Goal: Task Accomplishment & Management: Use online tool/utility

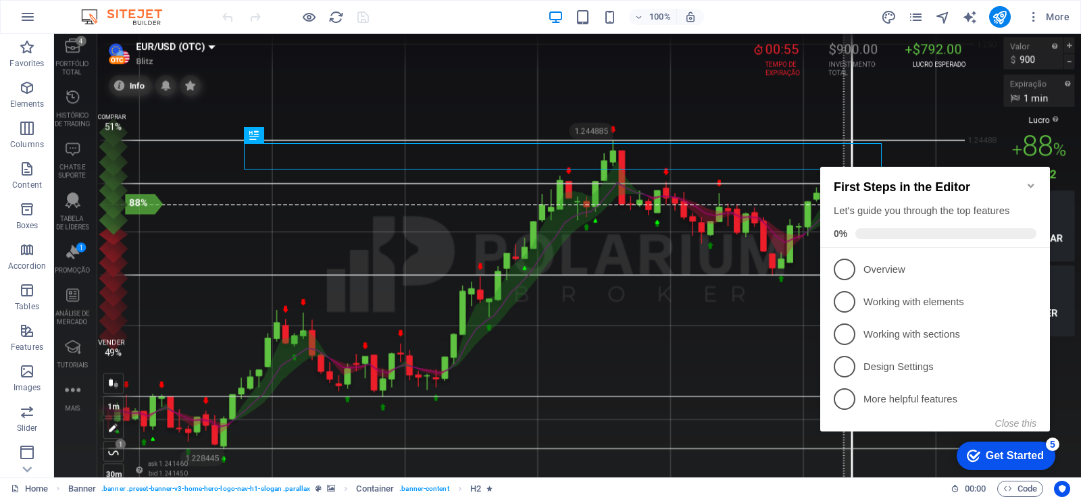
click at [1034, 184] on icon "Minimize checklist" at bounding box center [1030, 185] width 11 height 11
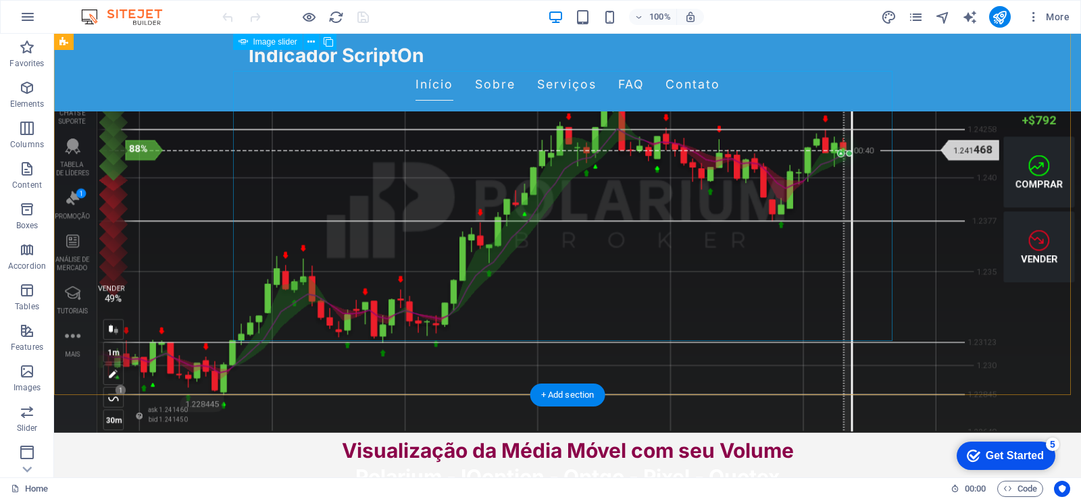
scroll to position [270, 0]
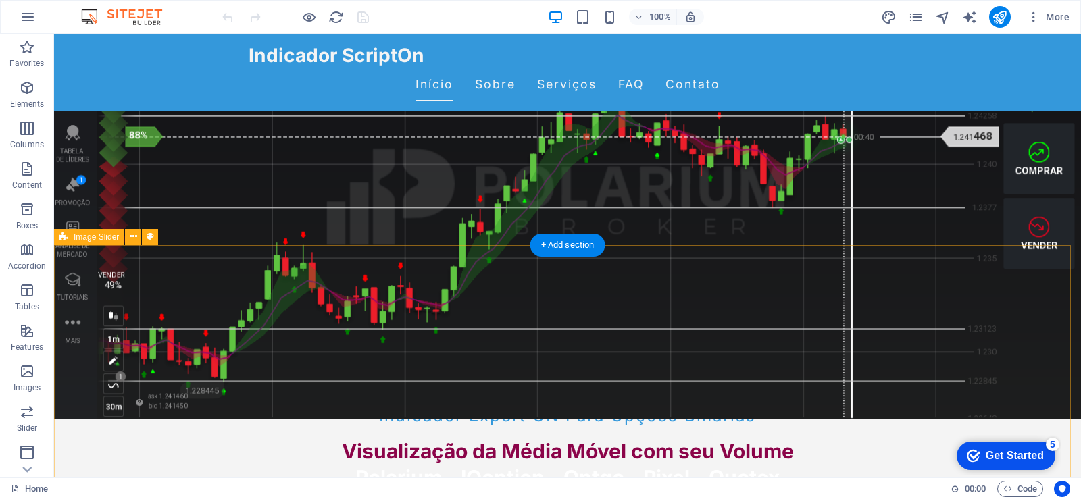
click at [565, 247] on div "+ Add section" at bounding box center [567, 245] width 75 height 23
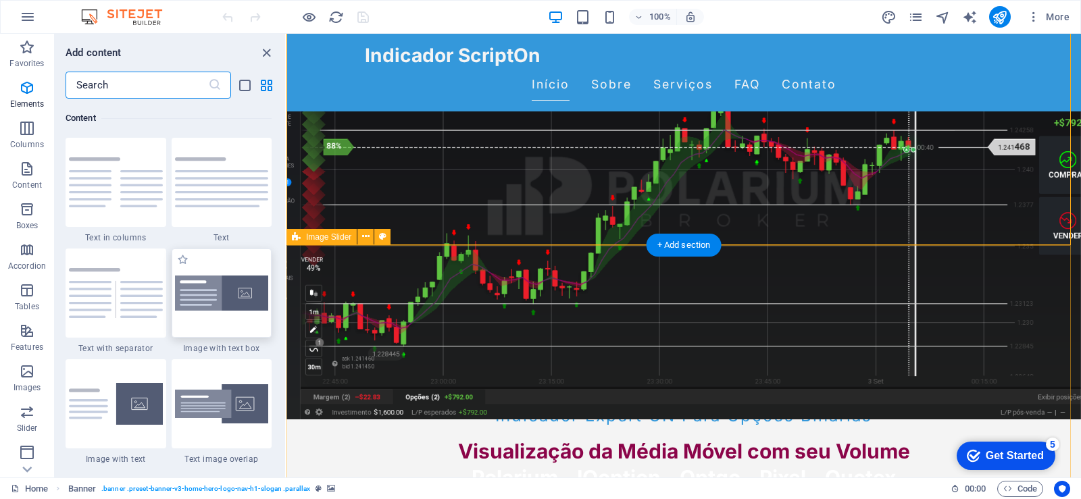
scroll to position [2363, 0]
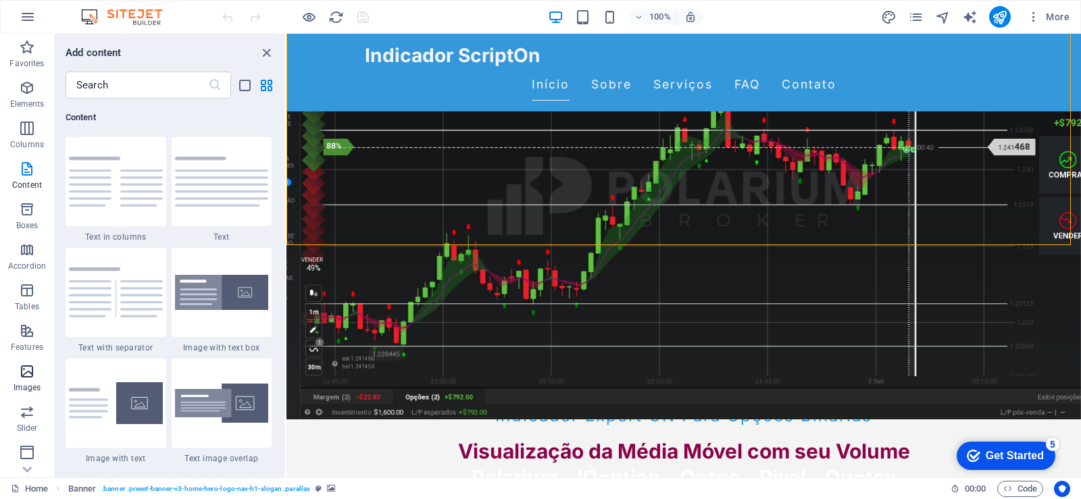
click at [19, 376] on icon "button" at bounding box center [27, 371] width 16 height 16
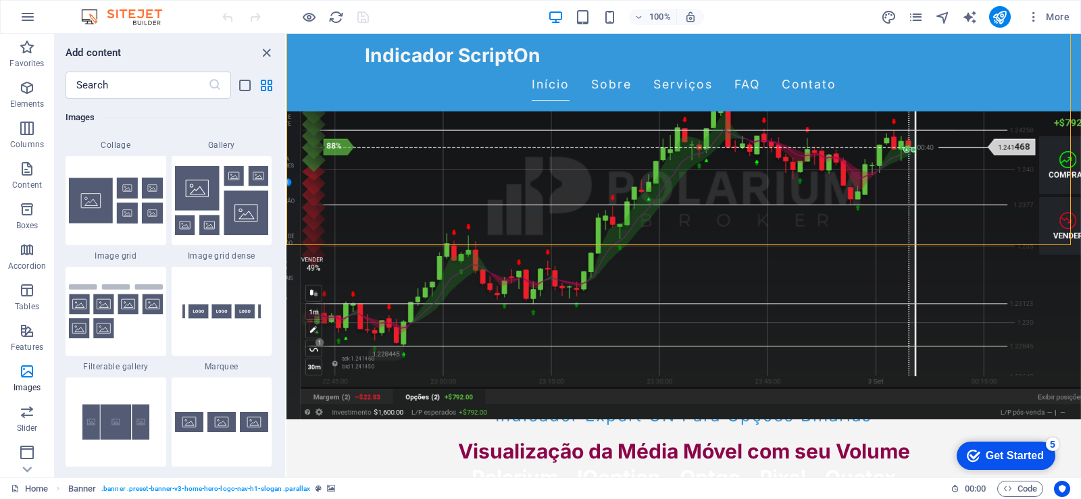
scroll to position [7119, 0]
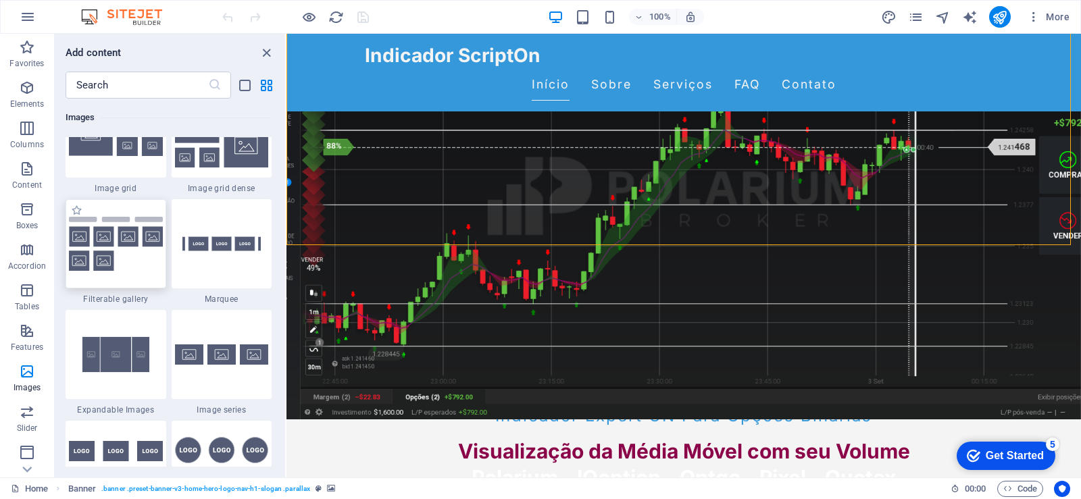
click at [114, 252] on img at bounding box center [116, 244] width 94 height 55
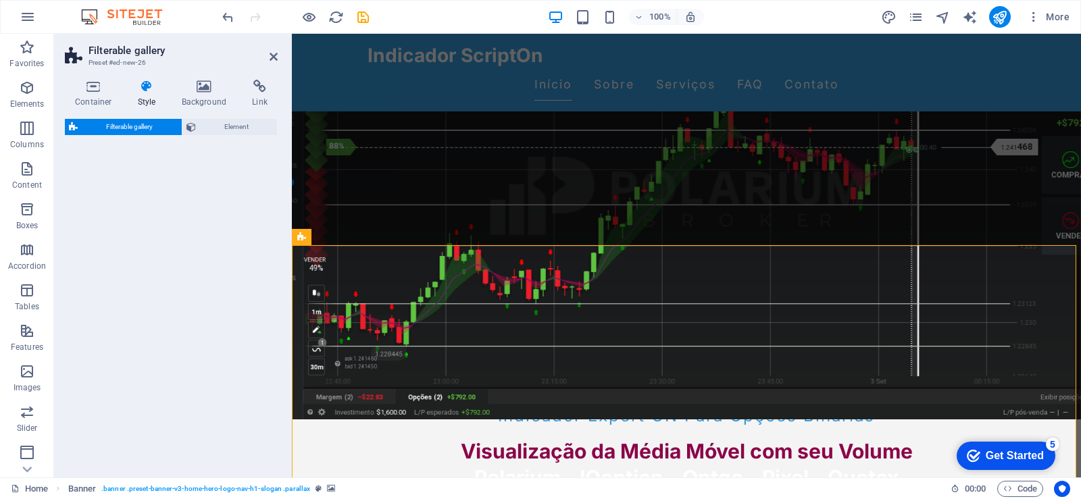
select select "rem"
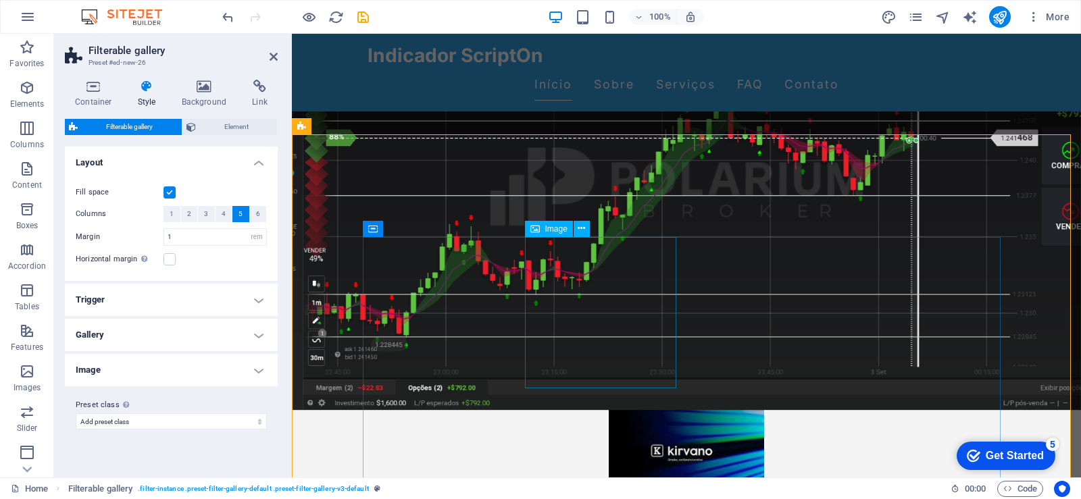
scroll to position [446, 0]
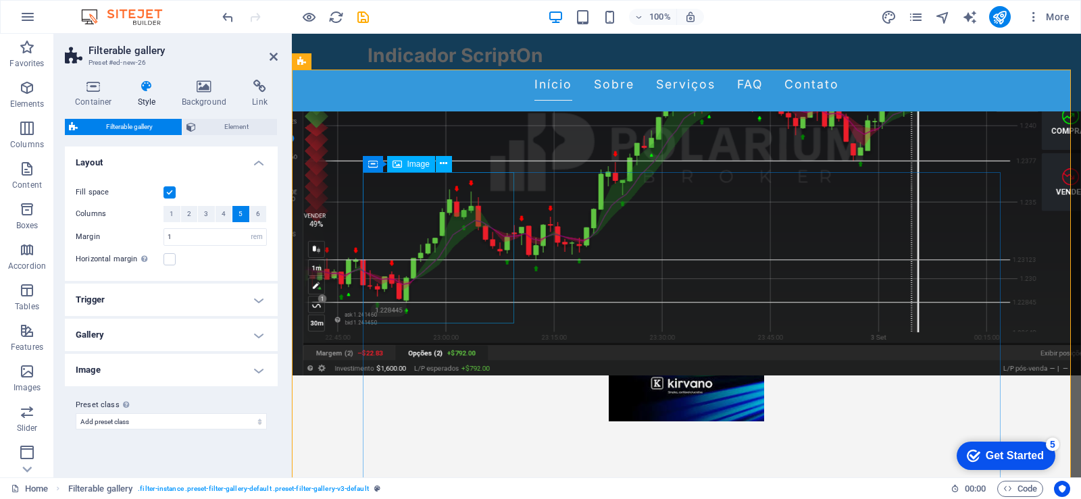
select select "%"
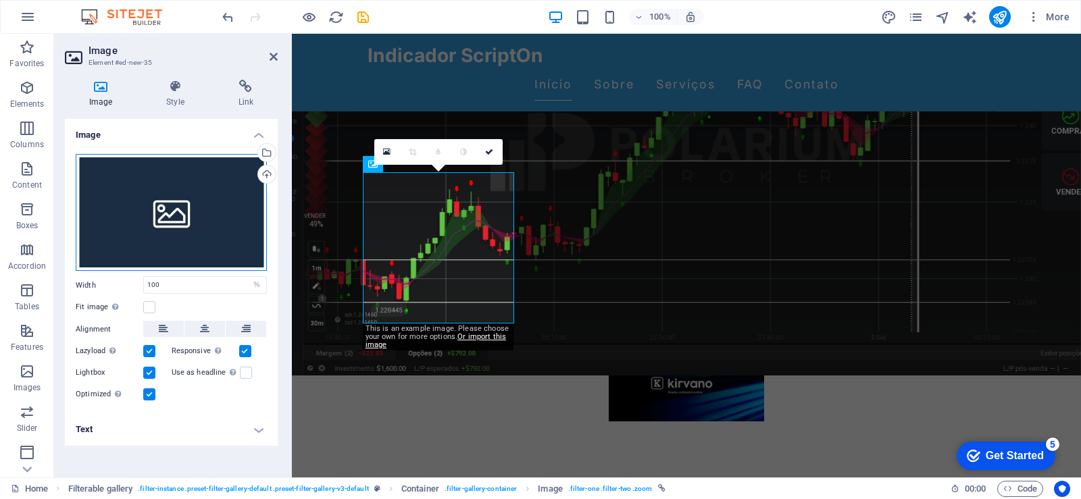
click at [159, 220] on div "Drag files here, click to choose files or select files from Files or our free s…" at bounding box center [171, 213] width 191 height 118
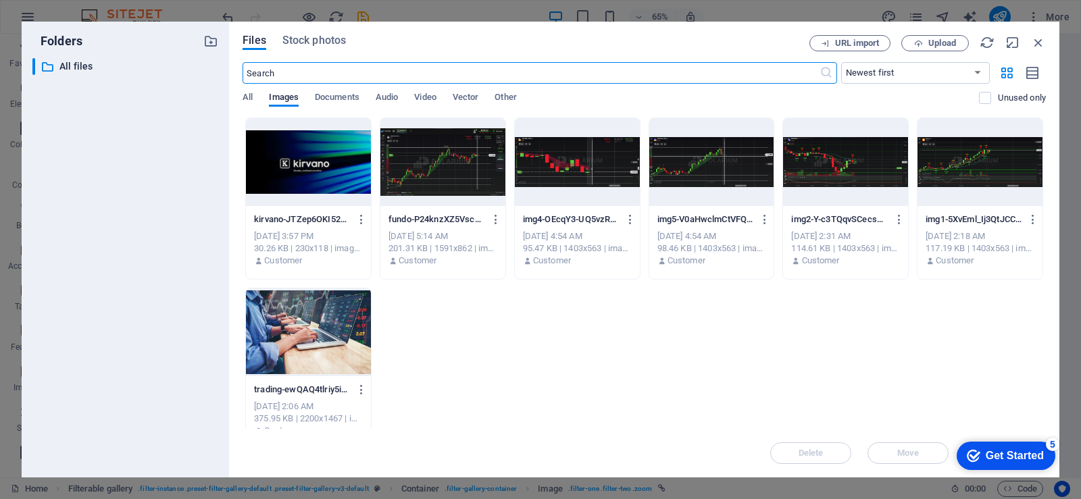
click at [438, 178] on div at bounding box center [442, 162] width 125 height 88
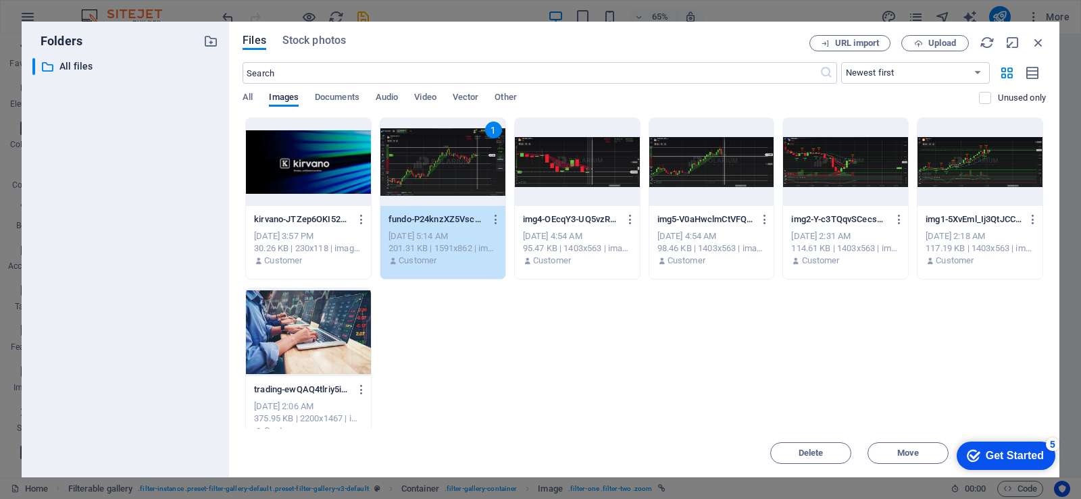
click at [456, 167] on div "1" at bounding box center [442, 162] width 125 height 88
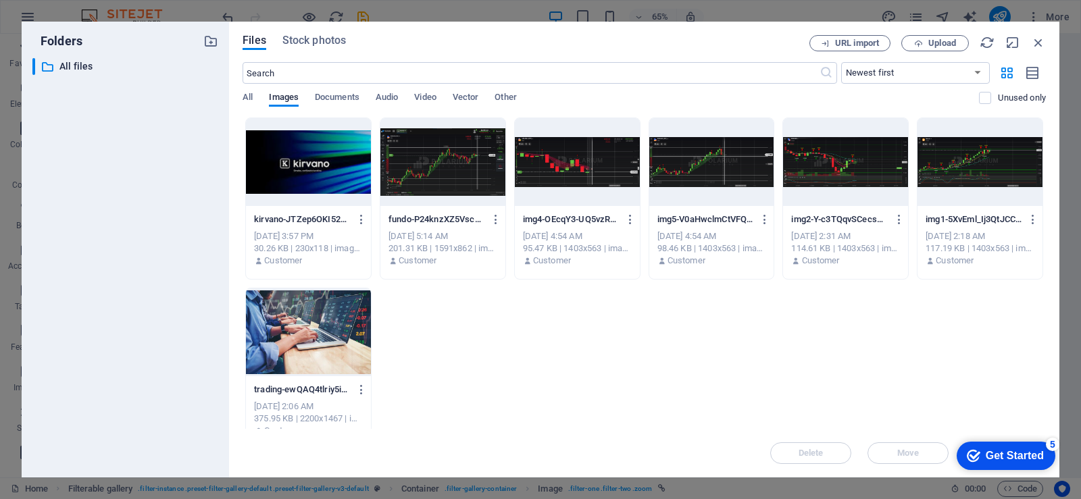
click at [456, 167] on div at bounding box center [442, 162] width 125 height 88
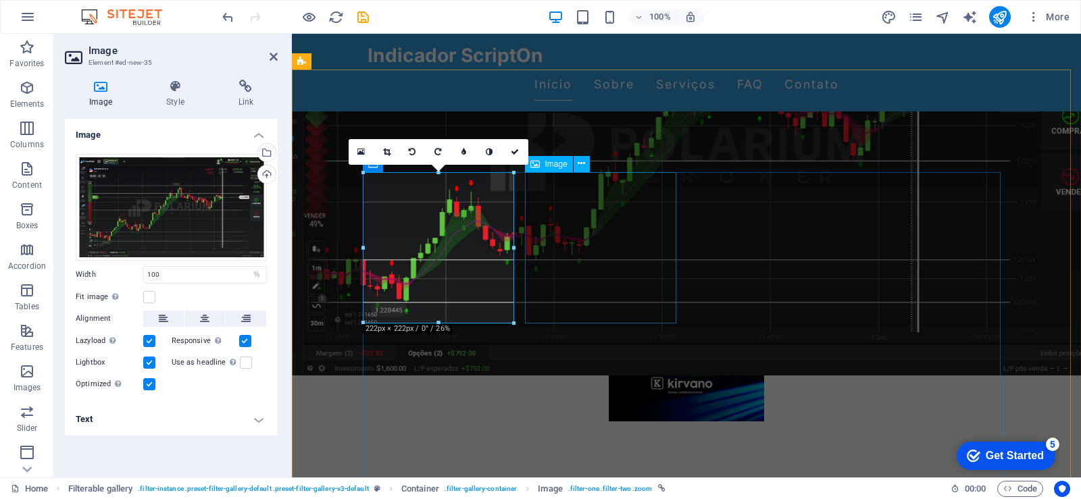
select select "%"
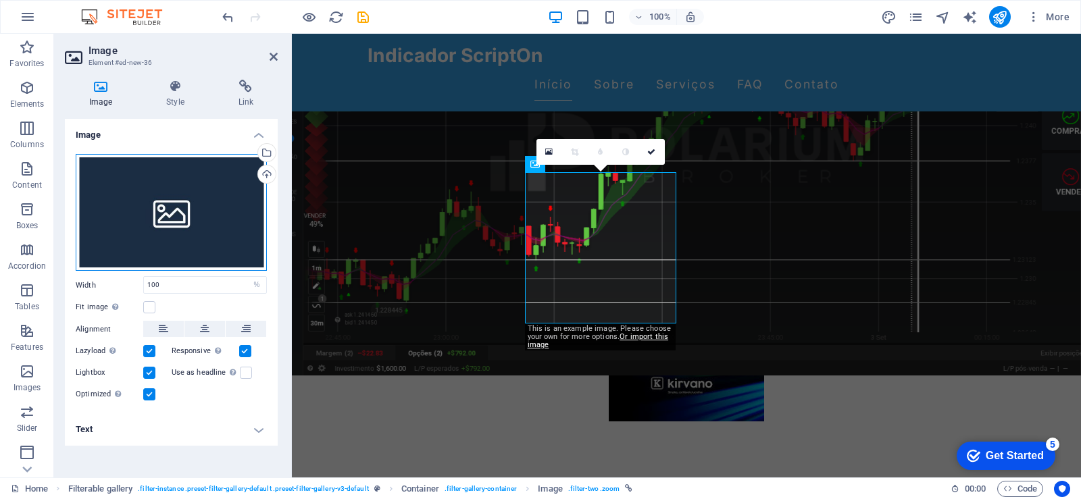
click at [172, 220] on div "Drag files here, click to choose files or select files from Files or our free s…" at bounding box center [171, 213] width 191 height 118
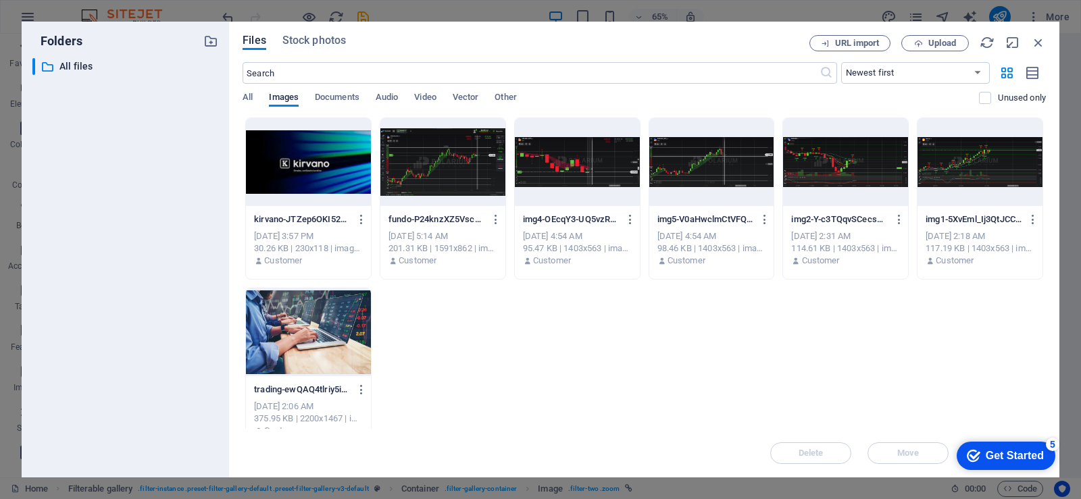
click at [575, 164] on div at bounding box center [577, 162] width 125 height 88
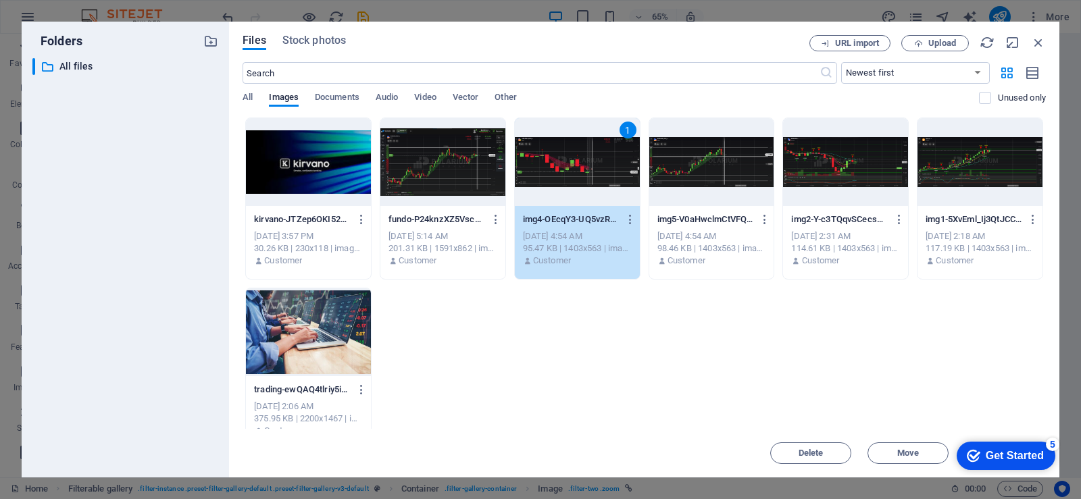
click at [563, 163] on div "1" at bounding box center [577, 162] width 125 height 88
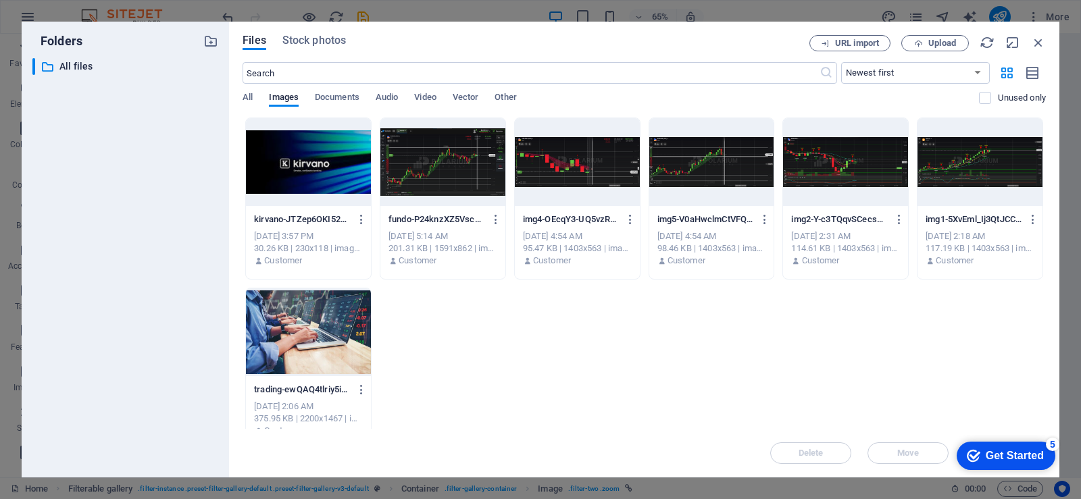
click at [563, 163] on div at bounding box center [577, 162] width 125 height 88
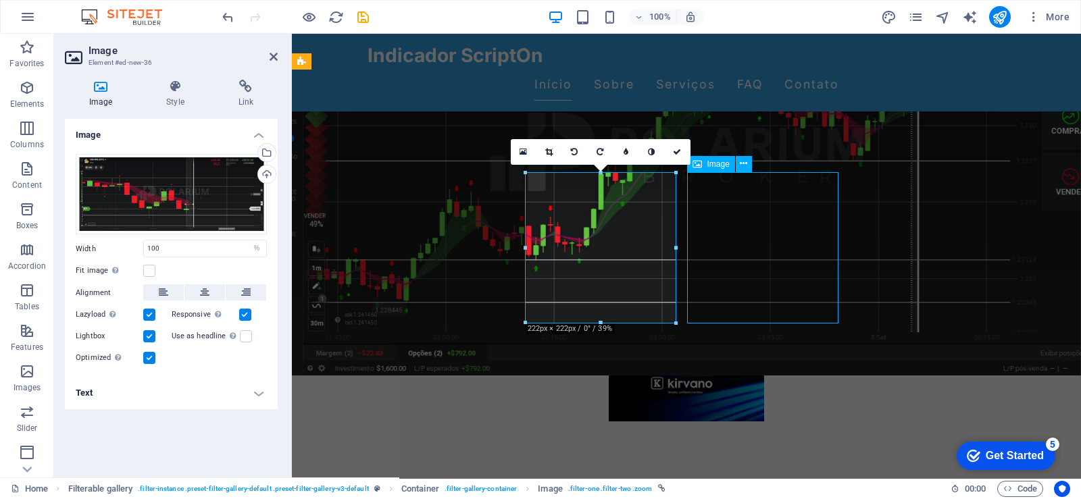
select select "%"
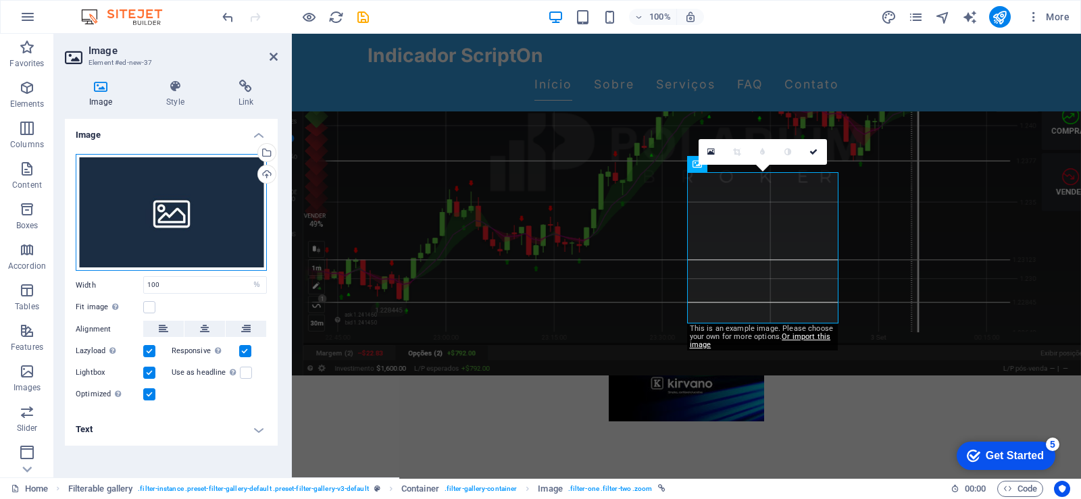
click at [184, 219] on div "Drag files here, click to choose files or select files from Files or our free s…" at bounding box center [171, 213] width 191 height 118
click at [184, 219] on body "scripton.com.br Home Favorites Elements Columns Content Boxes Accordion Tables …" at bounding box center [540, 249] width 1081 height 499
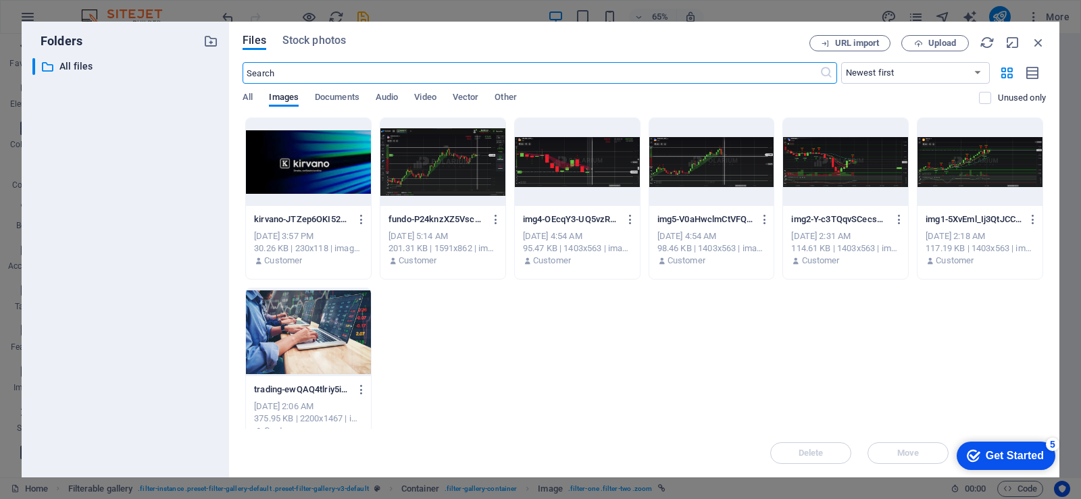
click at [701, 168] on div at bounding box center [711, 162] width 125 height 88
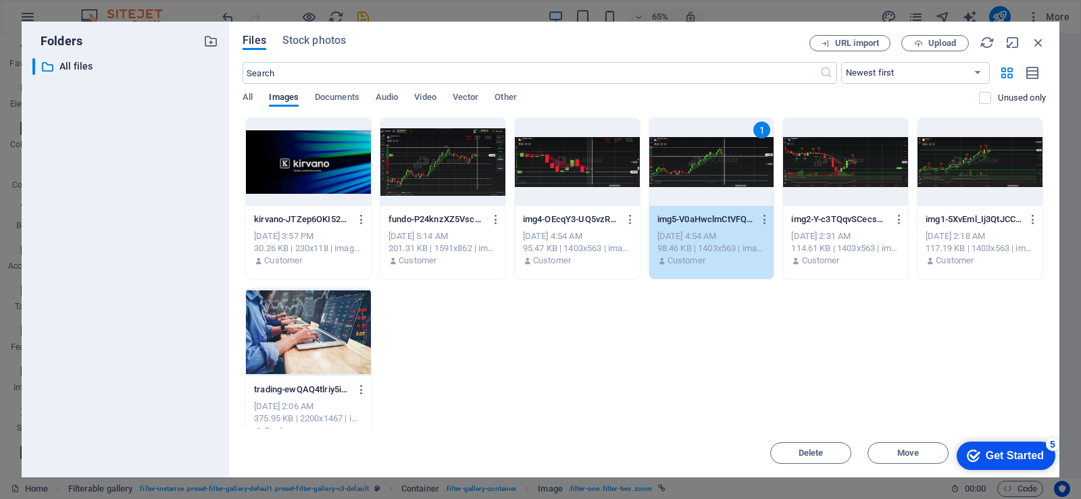
click at [701, 168] on div "1" at bounding box center [711, 162] width 125 height 88
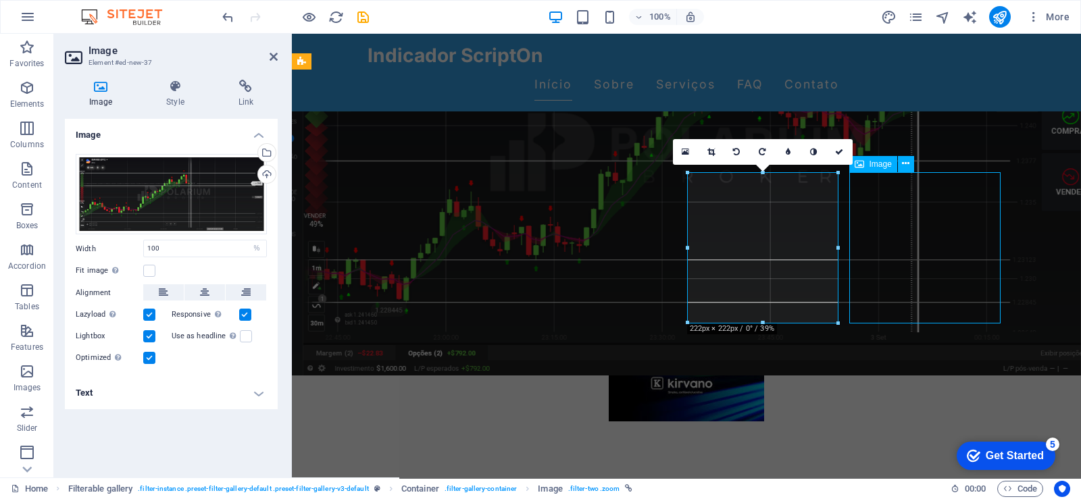
select select "%"
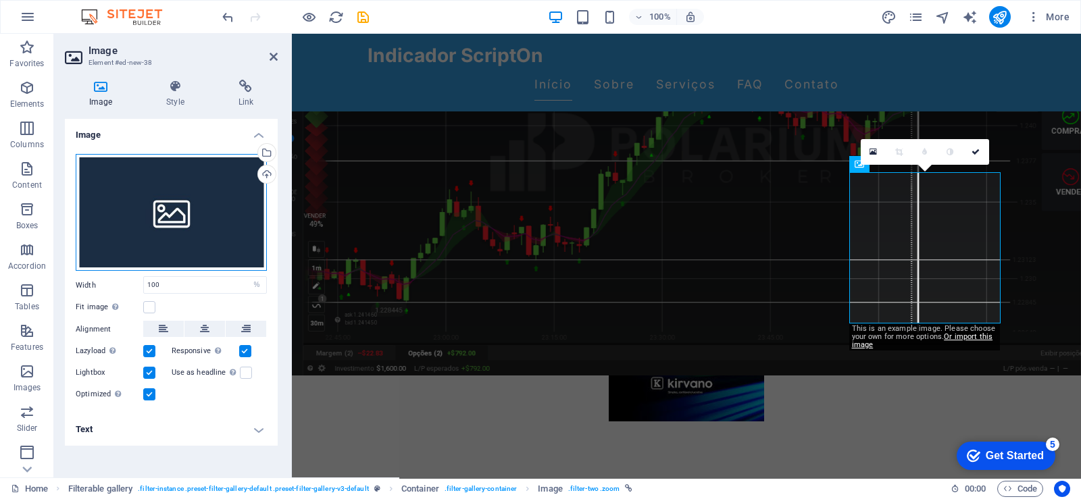
click at [178, 208] on div "Drag files here, click to choose files or select files from Files or our free s…" at bounding box center [171, 213] width 191 height 118
click at [178, 208] on body "scripton.com.br Home Favorites Elements Columns Content Boxes Accordion Tables …" at bounding box center [540, 249] width 1081 height 499
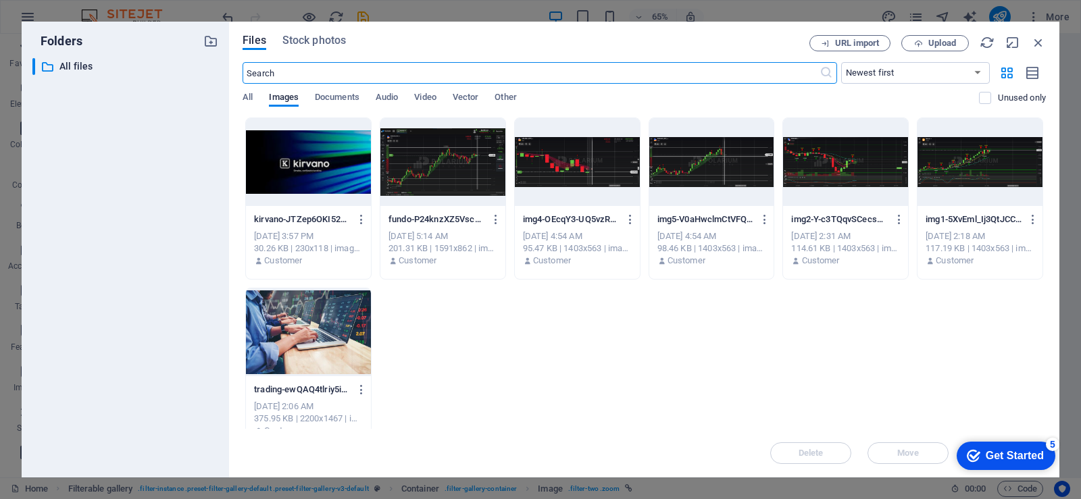
click at [831, 176] on div at bounding box center [845, 162] width 125 height 88
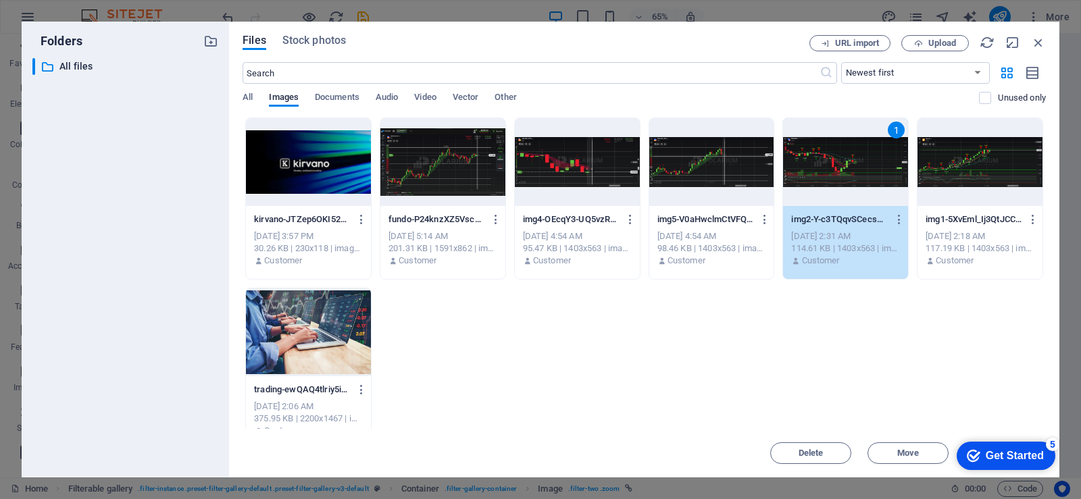
click at [831, 176] on div "1" at bounding box center [845, 162] width 125 height 88
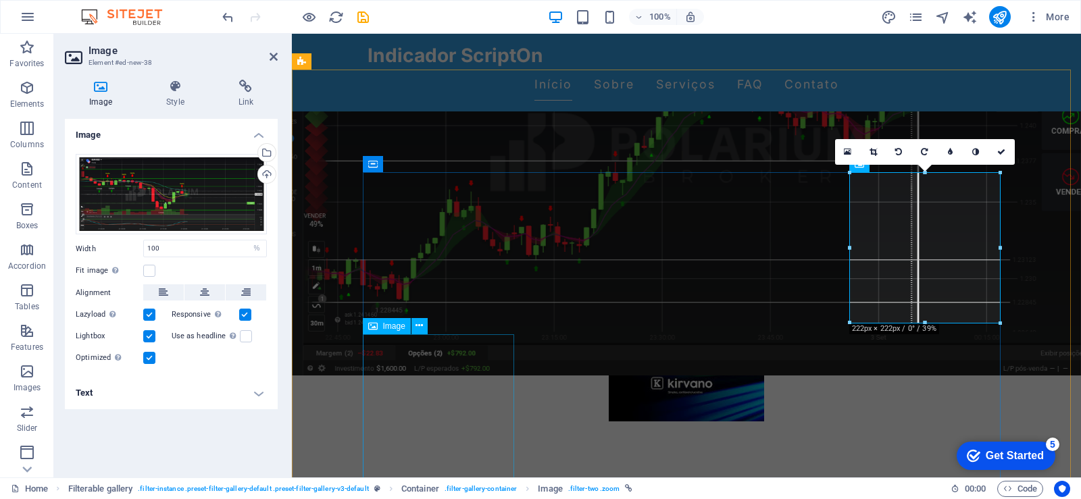
select select "%"
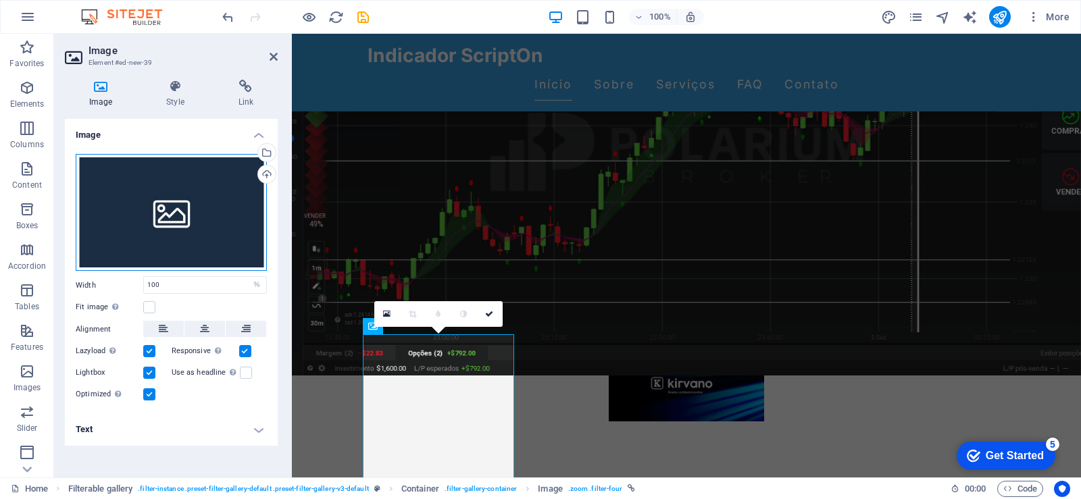
click at [174, 220] on div "Drag files here, click to choose files or select files from Files or our free s…" at bounding box center [171, 213] width 191 height 118
click at [174, 220] on body "scripton.com.br Home Favorites Elements Columns Content Boxes Accordion Tables …" at bounding box center [540, 249] width 1081 height 499
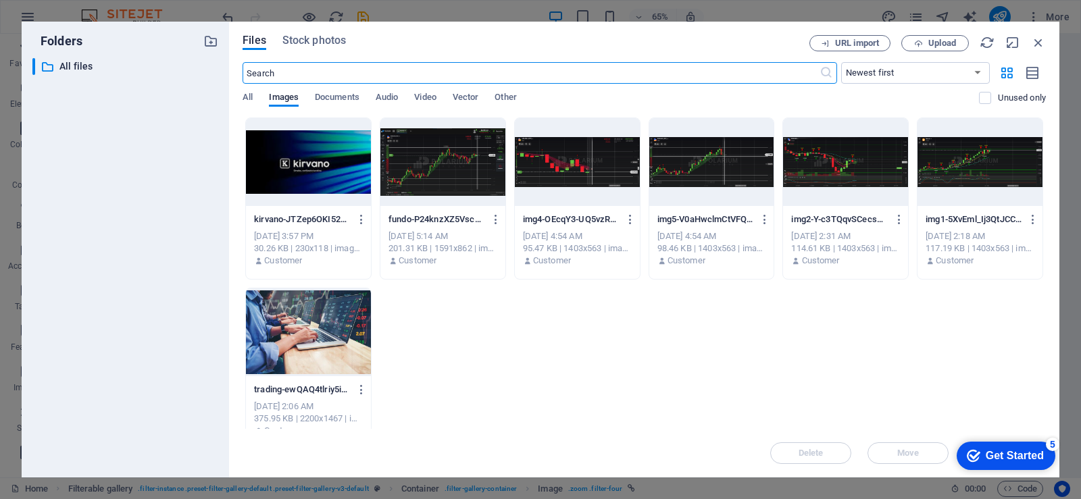
click at [962, 170] on div at bounding box center [979, 162] width 125 height 88
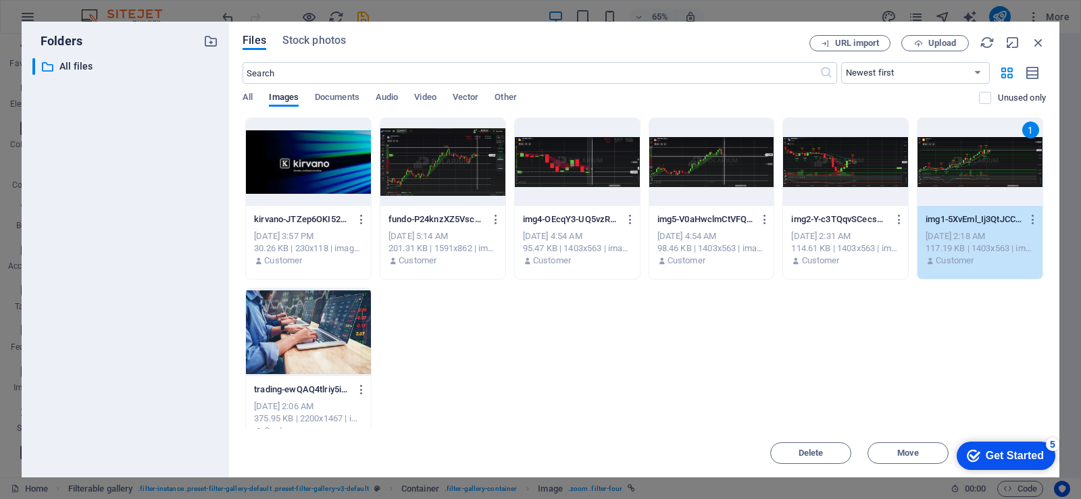
click at [962, 170] on div "1" at bounding box center [979, 162] width 125 height 88
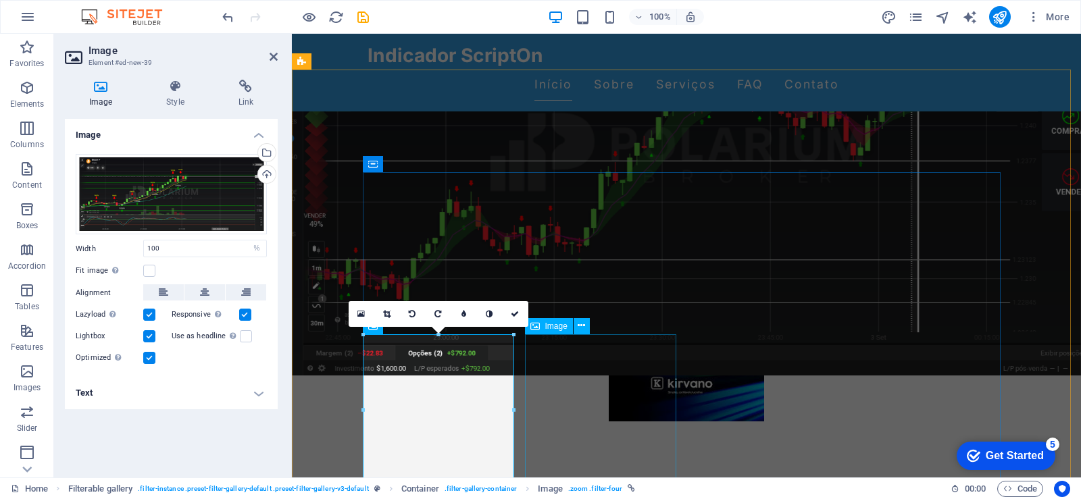
select select "%"
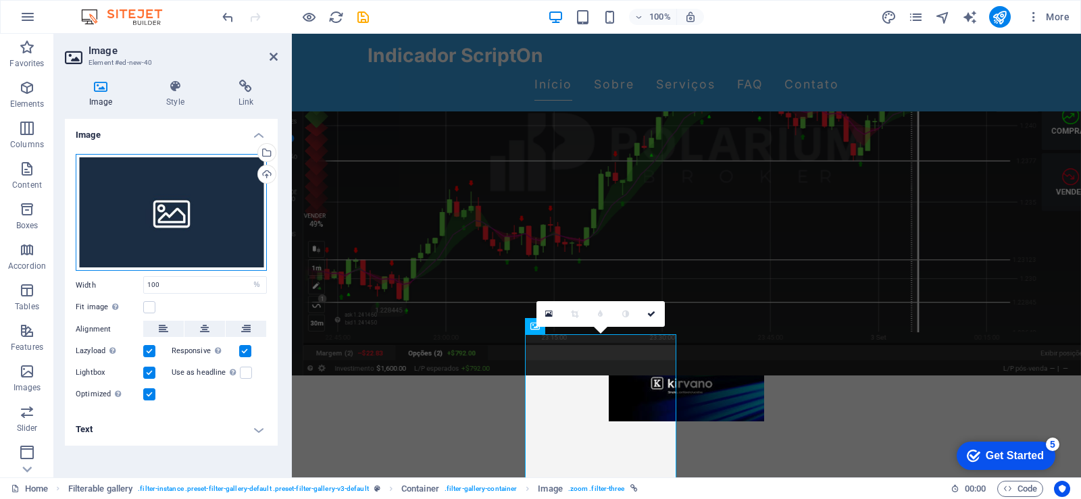
click at [171, 206] on div "Drag files here, click to choose files or select files from Files or our free s…" at bounding box center [171, 213] width 191 height 118
click at [171, 206] on body "scripton.com.br Home Favorites Elements Columns Content Boxes Accordion Tables …" at bounding box center [540, 249] width 1081 height 499
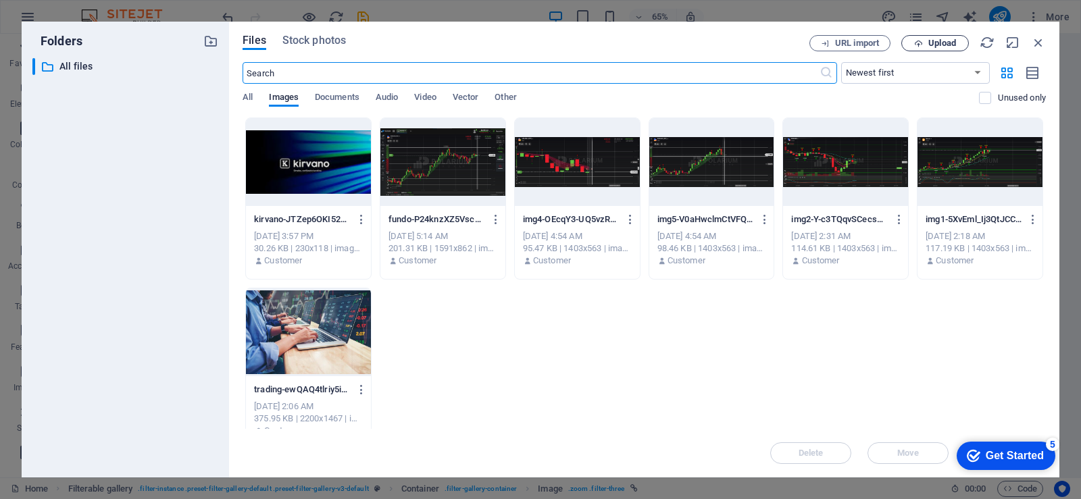
click at [944, 44] on span "Upload" at bounding box center [942, 43] width 28 height 8
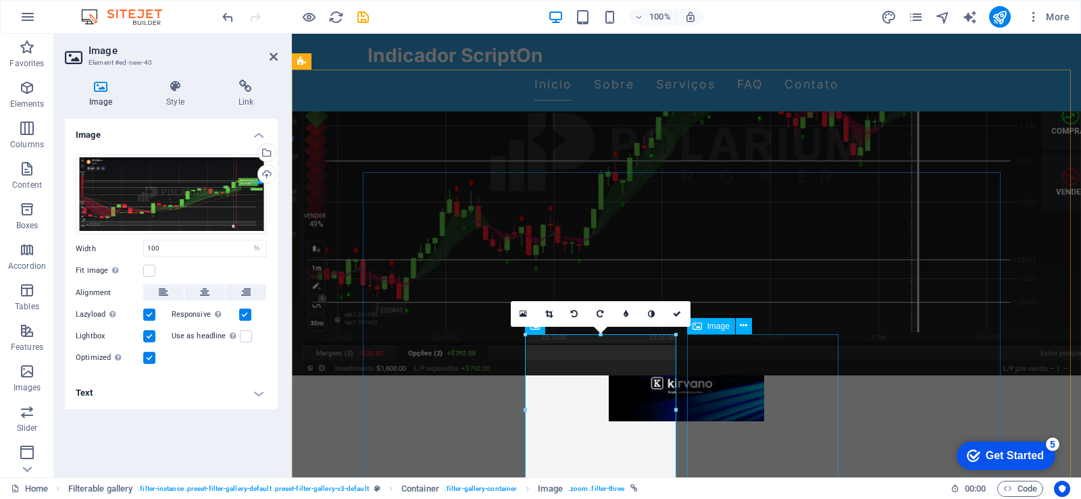
select select "%"
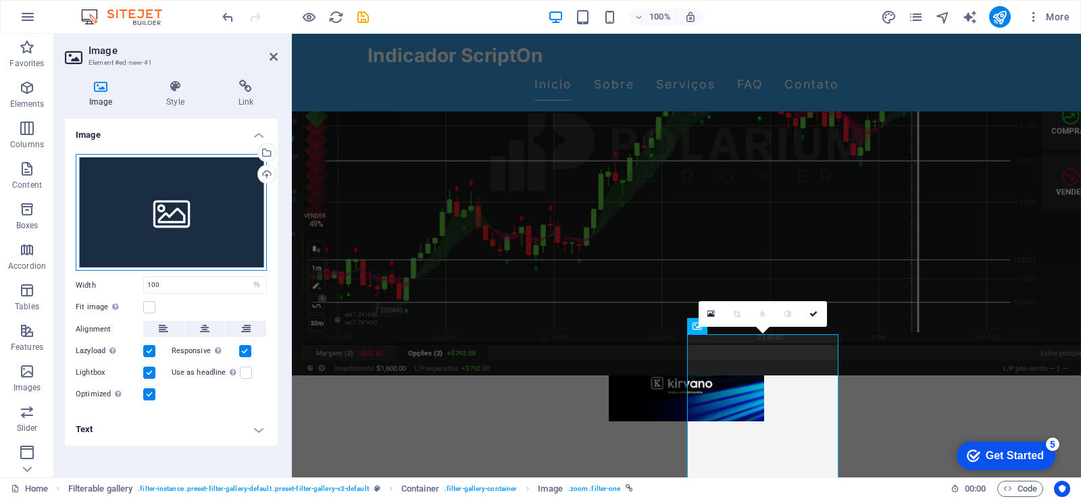
click at [159, 199] on div "Drag files here, click to choose files or select files from Files or our free s…" at bounding box center [171, 213] width 191 height 118
click at [159, 199] on body "scripton.com.br Home Favorites Elements Columns Content Boxes Accordion Tables …" at bounding box center [540, 249] width 1081 height 499
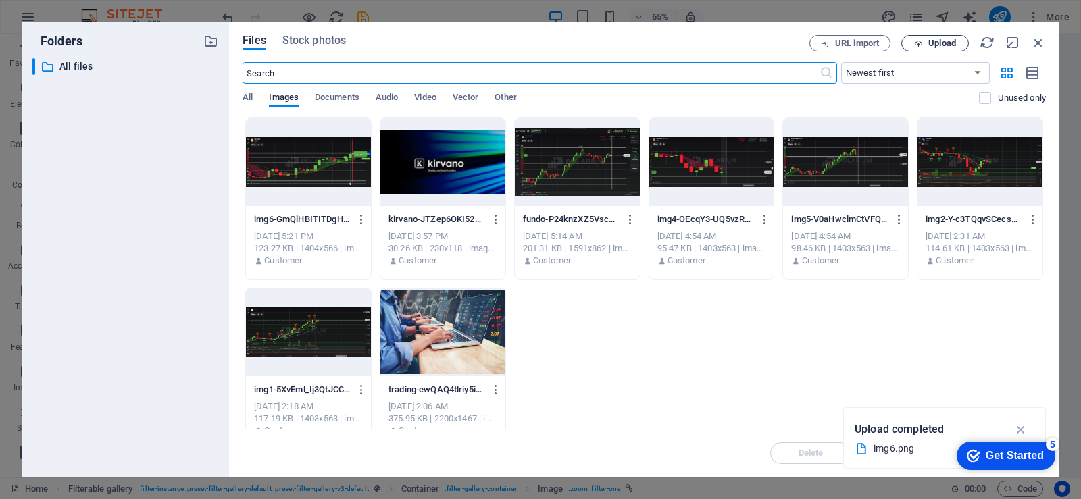
click at [940, 45] on span "Upload" at bounding box center [942, 43] width 28 height 8
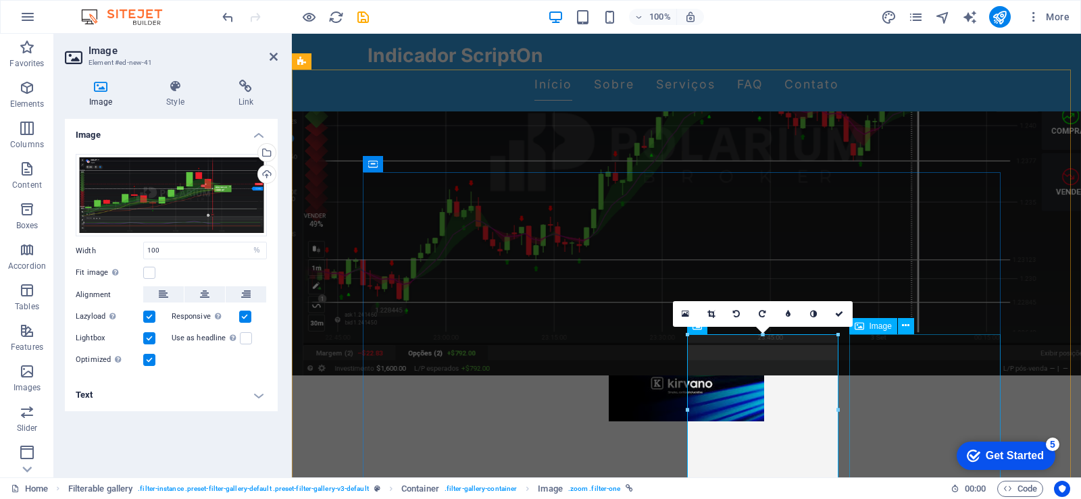
select select "%"
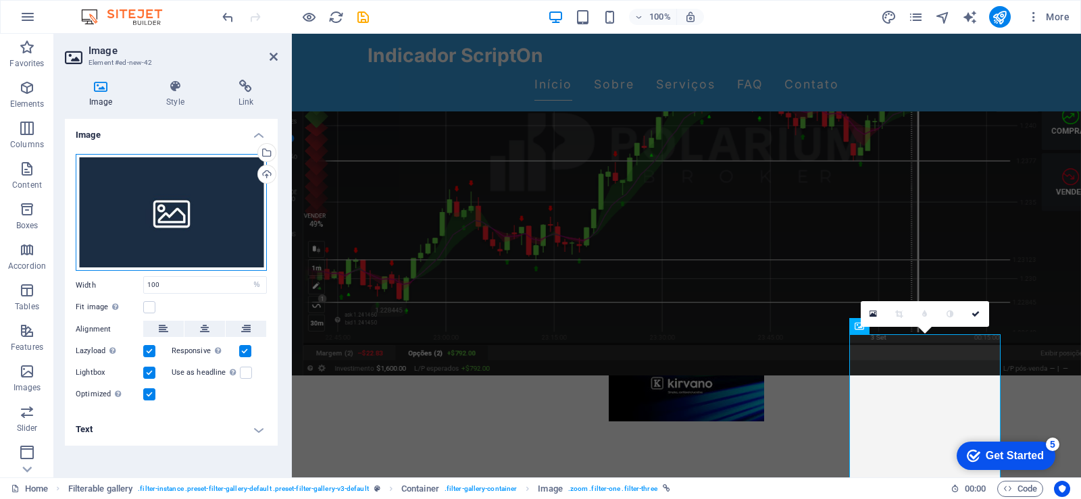
click at [181, 228] on div "Drag files here, click to choose files or select files from Files or our free s…" at bounding box center [171, 213] width 191 height 118
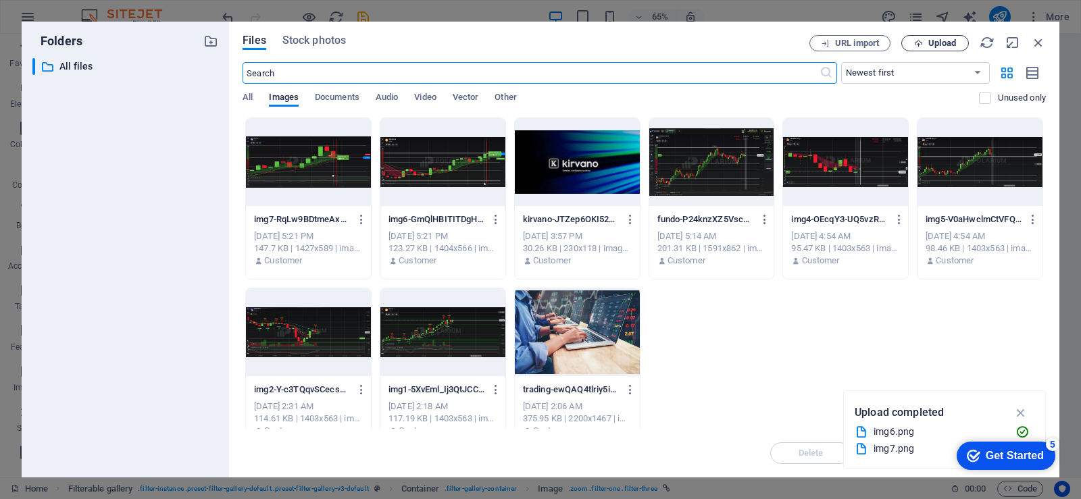
click at [936, 45] on span "Upload" at bounding box center [942, 43] width 28 height 8
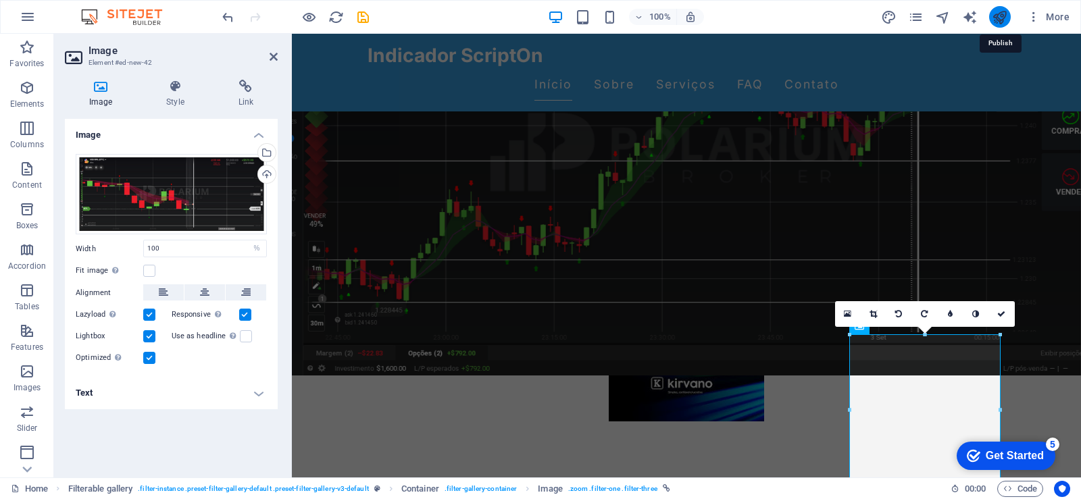
click at [1001, 18] on icon "publish" at bounding box center [1000, 17] width 16 height 16
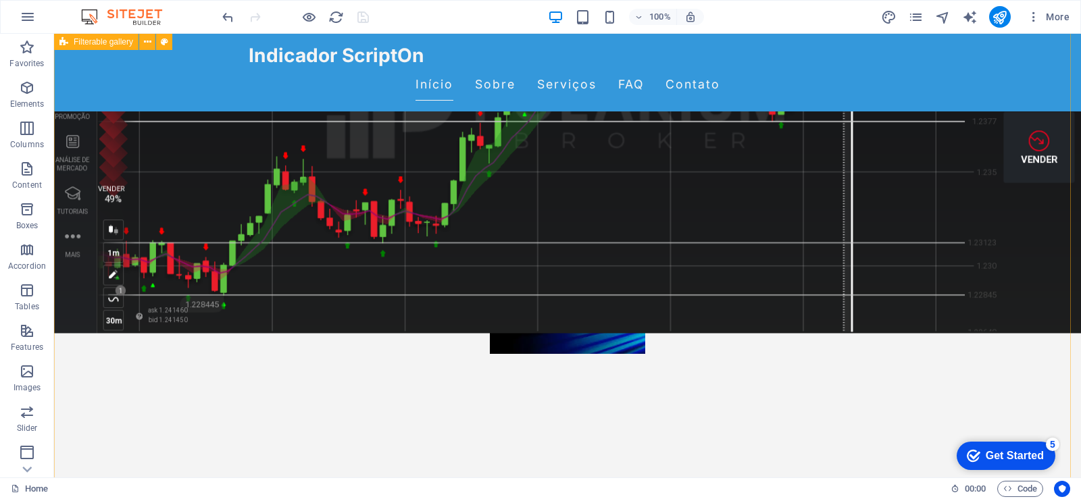
scroll to position [471, 0]
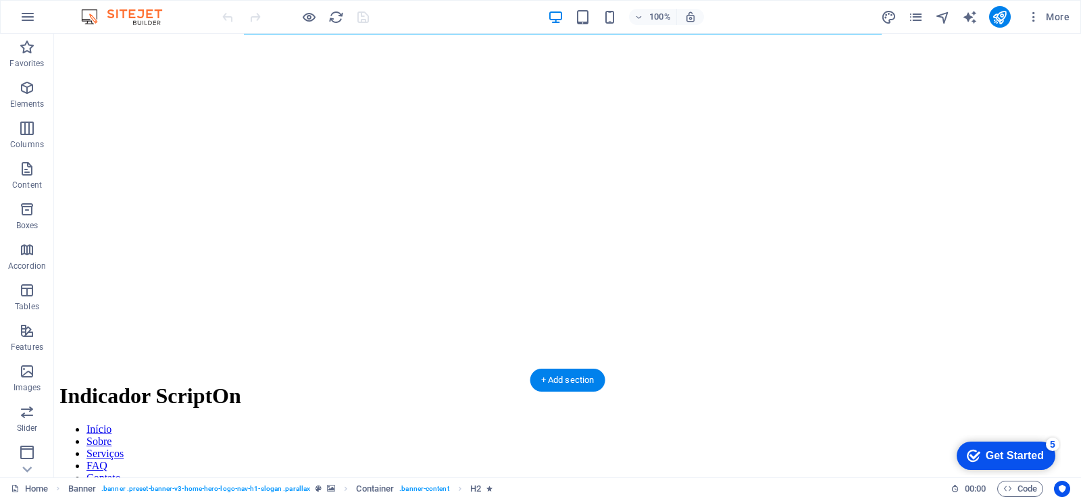
scroll to position [405, 0]
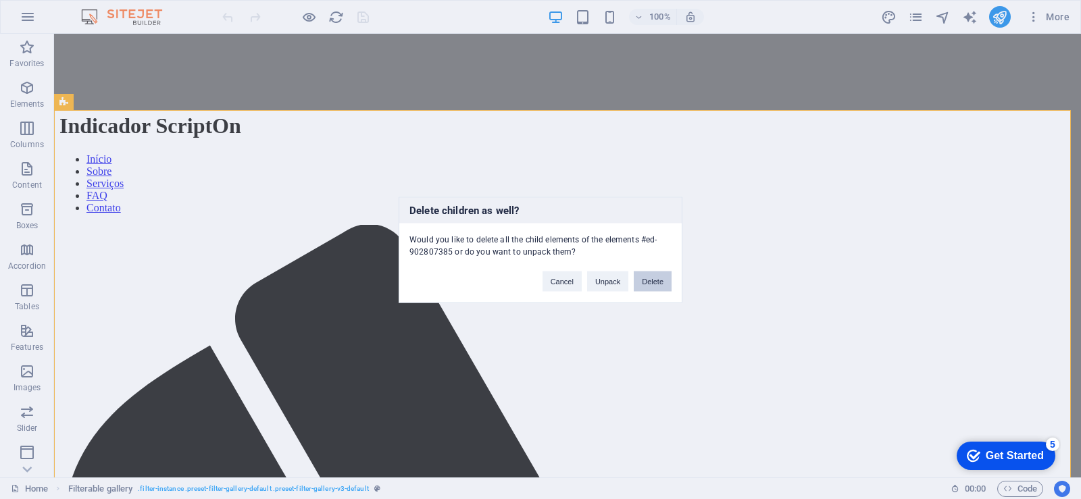
click at [648, 279] on button "Delete" at bounding box center [653, 281] width 38 height 20
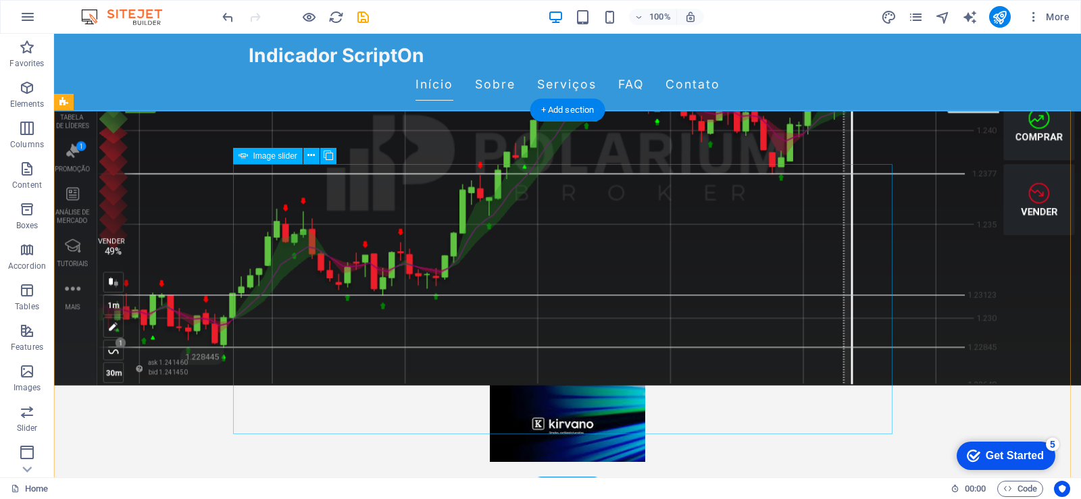
click at [269, 160] on span "Image slider" at bounding box center [275, 156] width 44 height 8
click at [269, 155] on span "Image slider" at bounding box center [275, 156] width 44 height 8
select select "px"
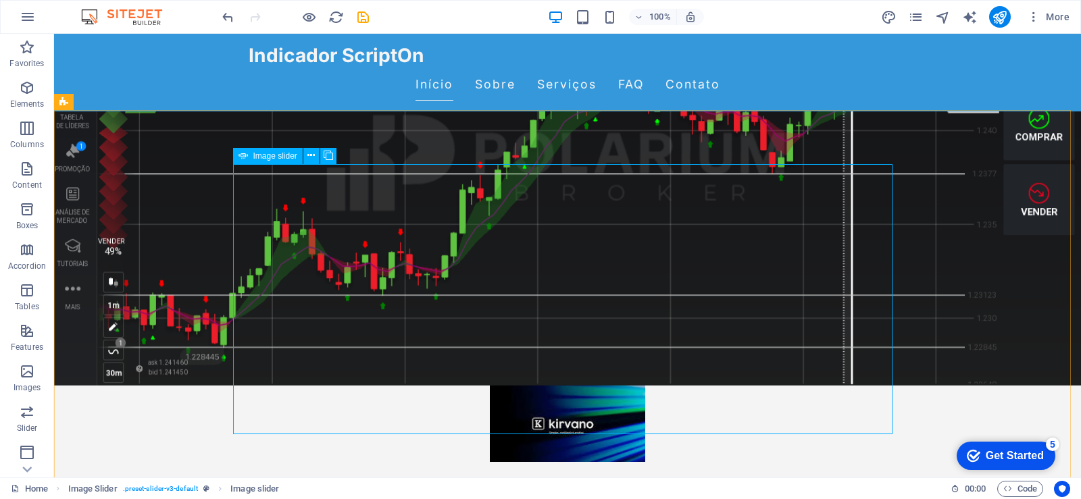
select select "fade"
select select "ms"
select select "s"
select select "progressive"
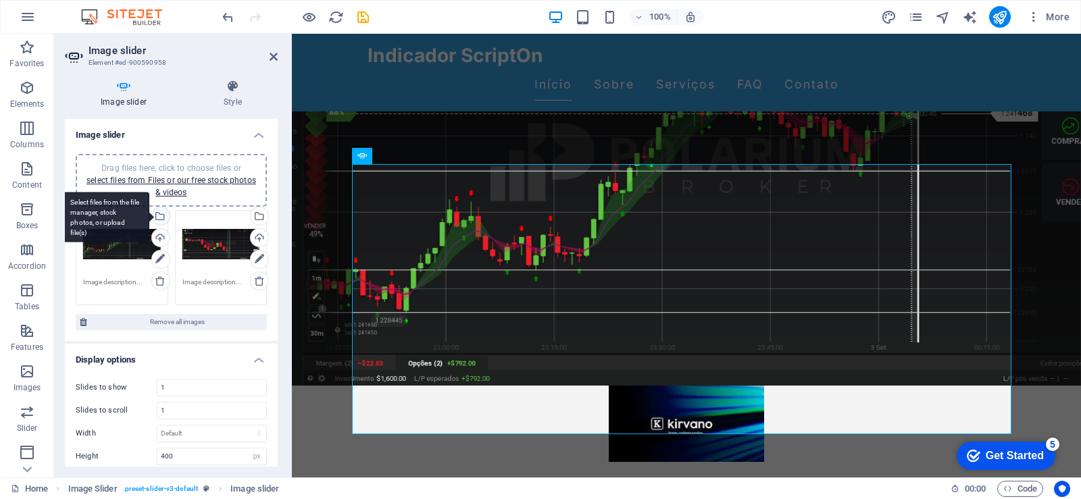
click at [149, 215] on div "Select files from the file manager, stock photos, or upload file(s)" at bounding box center [105, 217] width 88 height 51
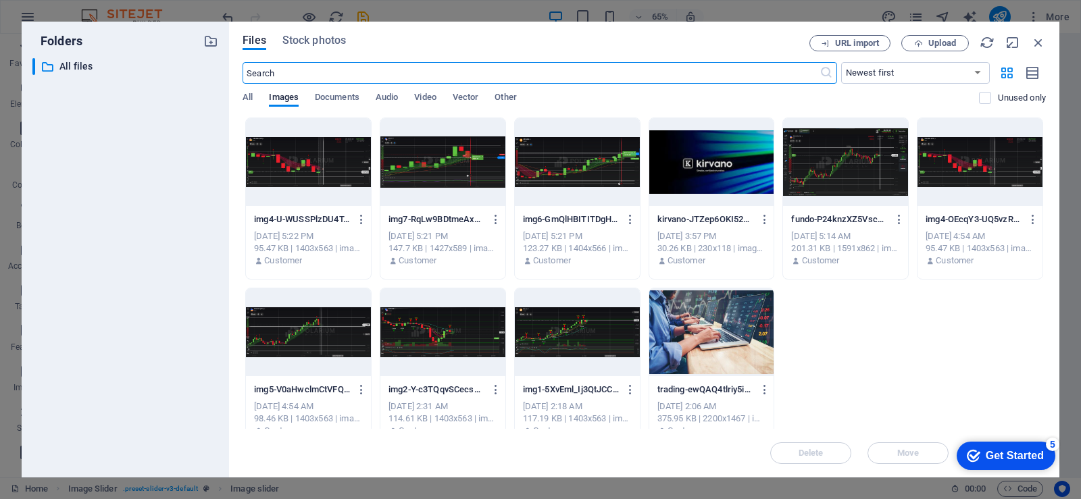
click at [306, 175] on div at bounding box center [308, 162] width 125 height 88
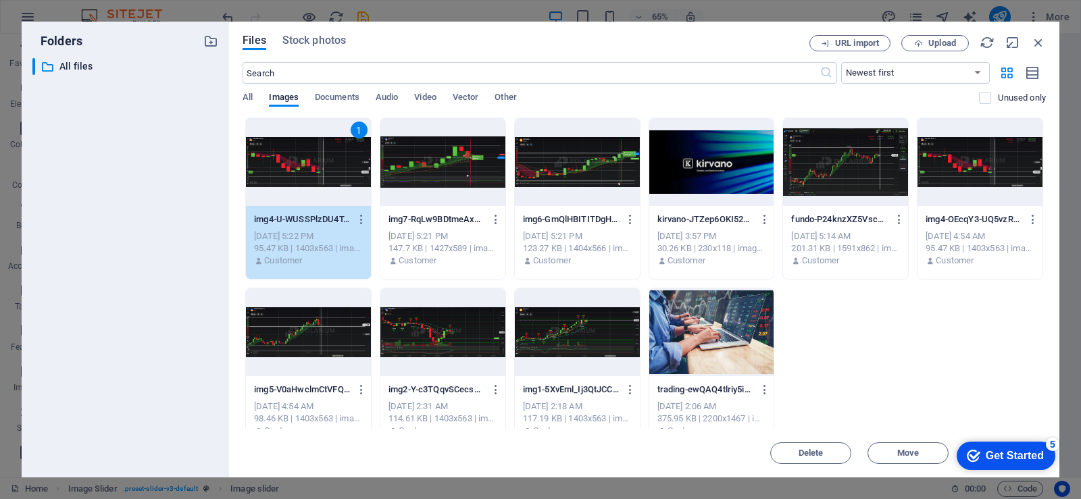
click at [436, 175] on div at bounding box center [442, 162] width 125 height 88
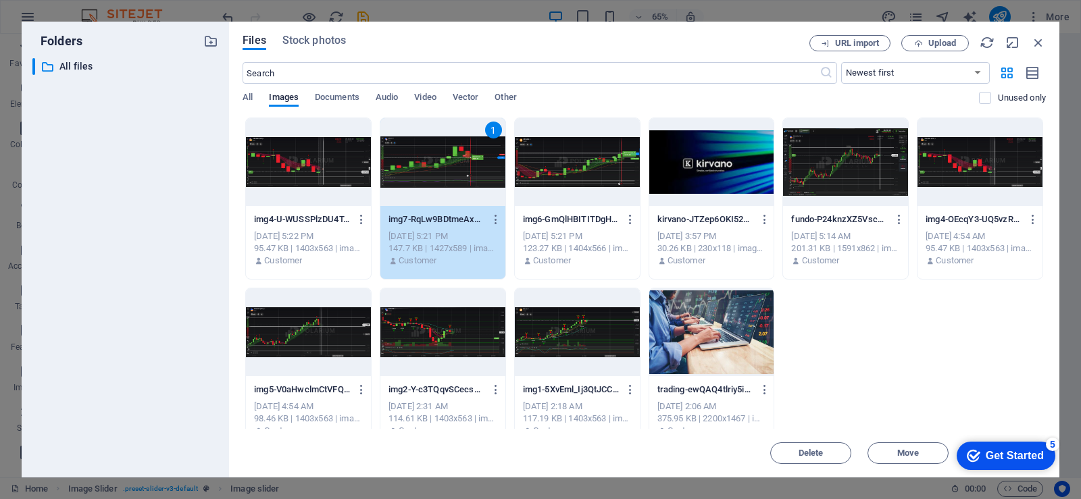
click at [319, 163] on div at bounding box center [308, 162] width 125 height 88
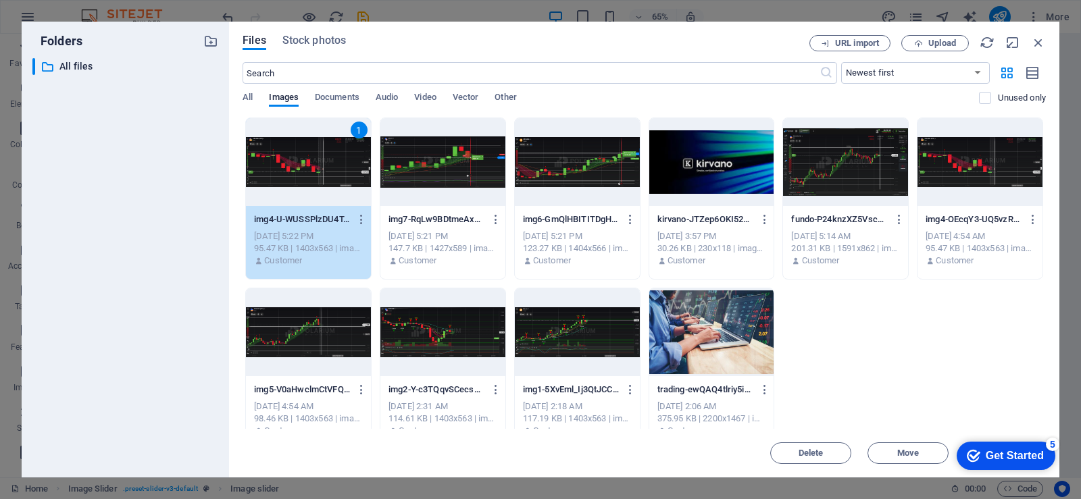
click at [452, 170] on div at bounding box center [442, 162] width 125 height 88
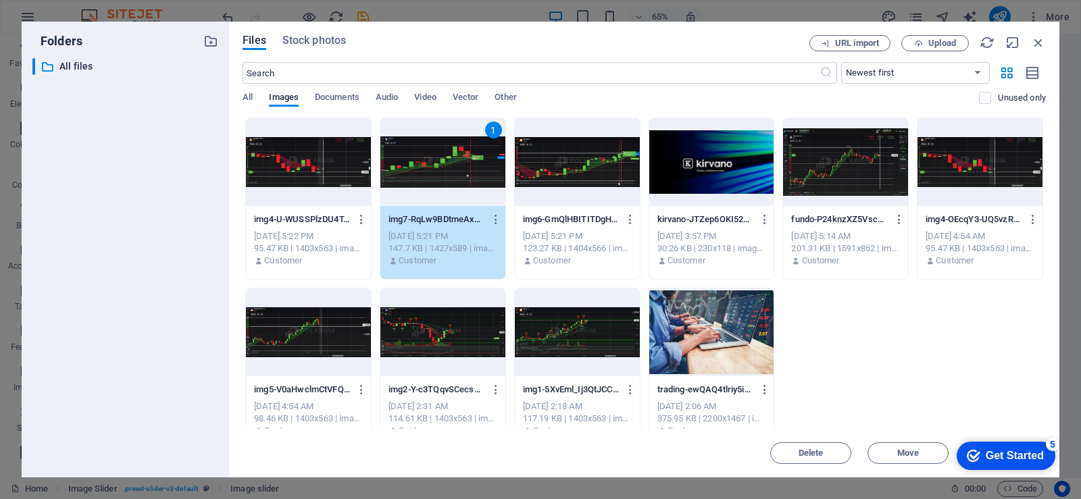
click at [322, 166] on div at bounding box center [308, 162] width 125 height 88
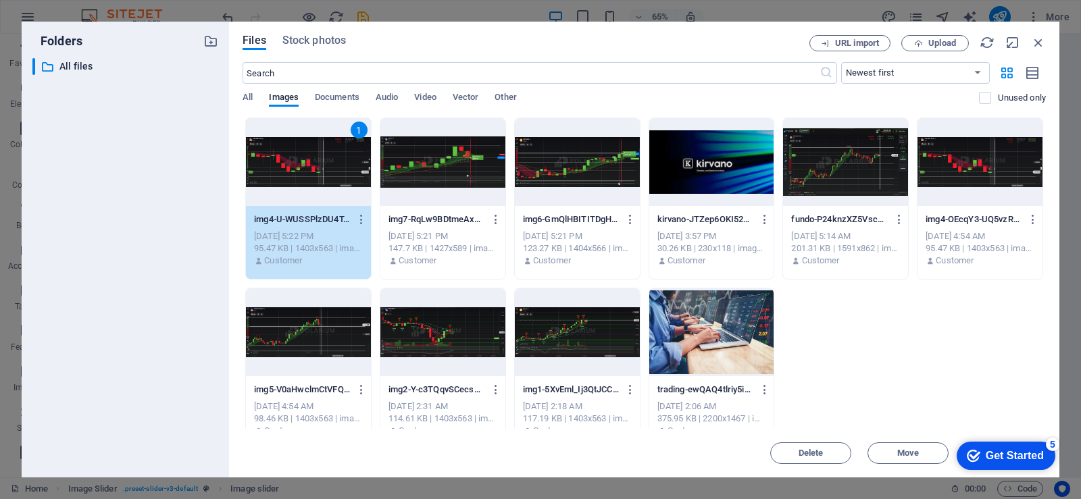
click at [440, 174] on div at bounding box center [442, 162] width 125 height 88
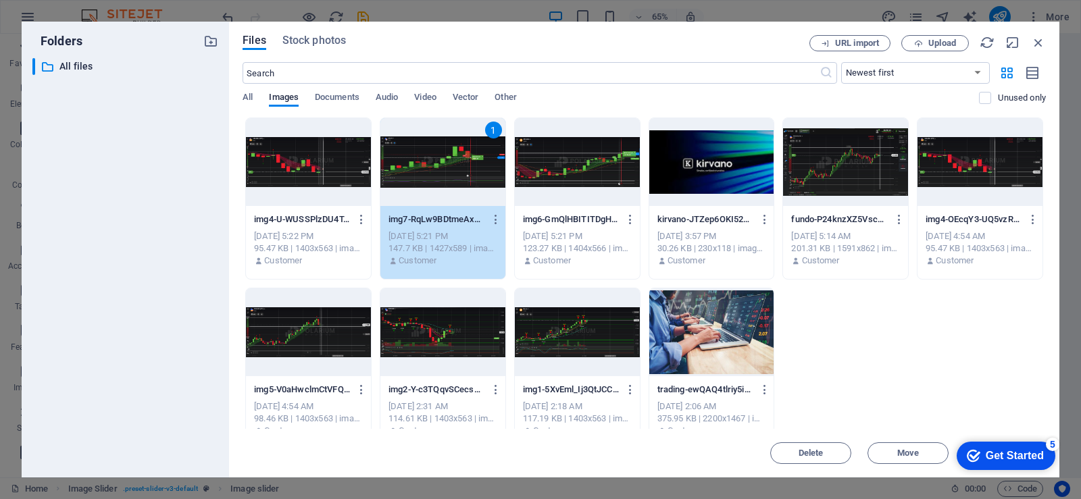
click at [290, 157] on div at bounding box center [308, 162] width 125 height 88
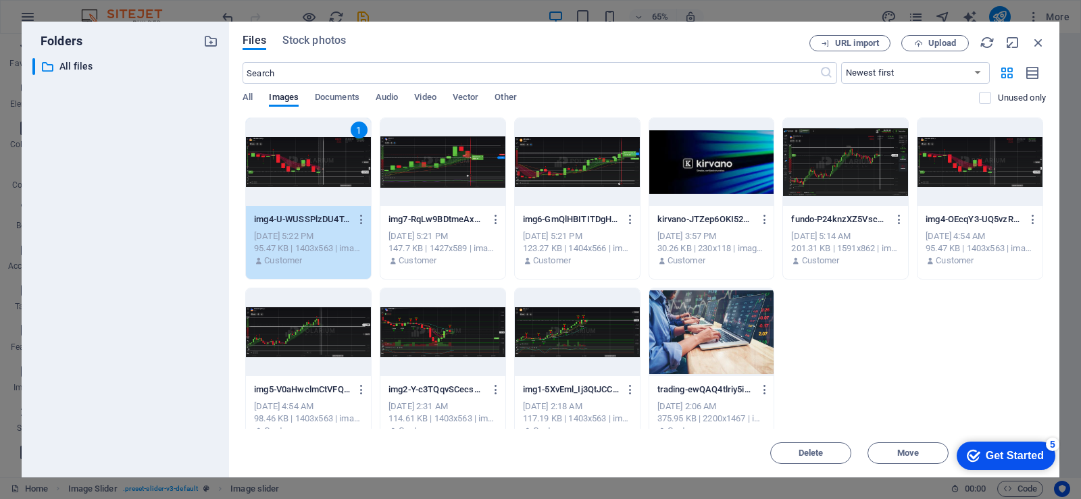
click at [448, 336] on div at bounding box center [442, 332] width 125 height 88
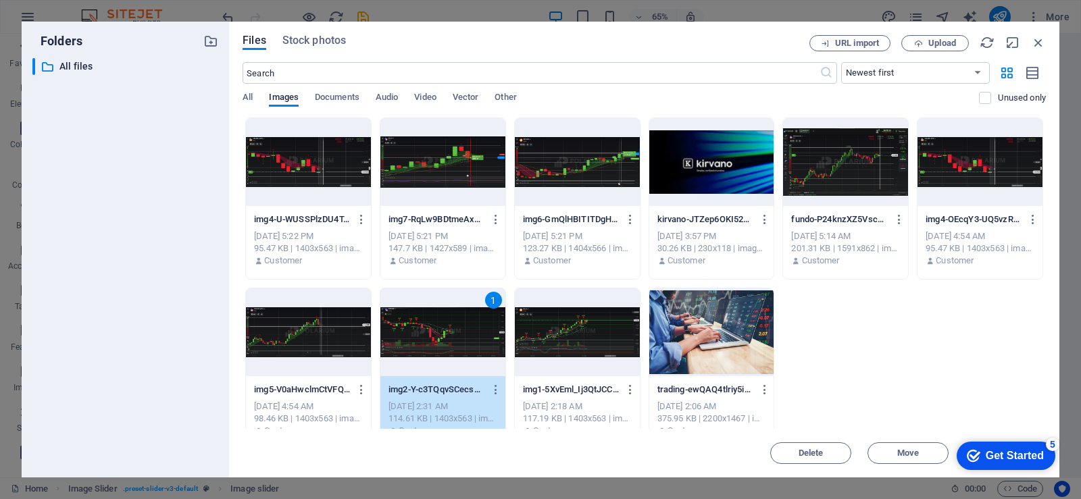
click at [448, 336] on div "1" at bounding box center [442, 332] width 125 height 88
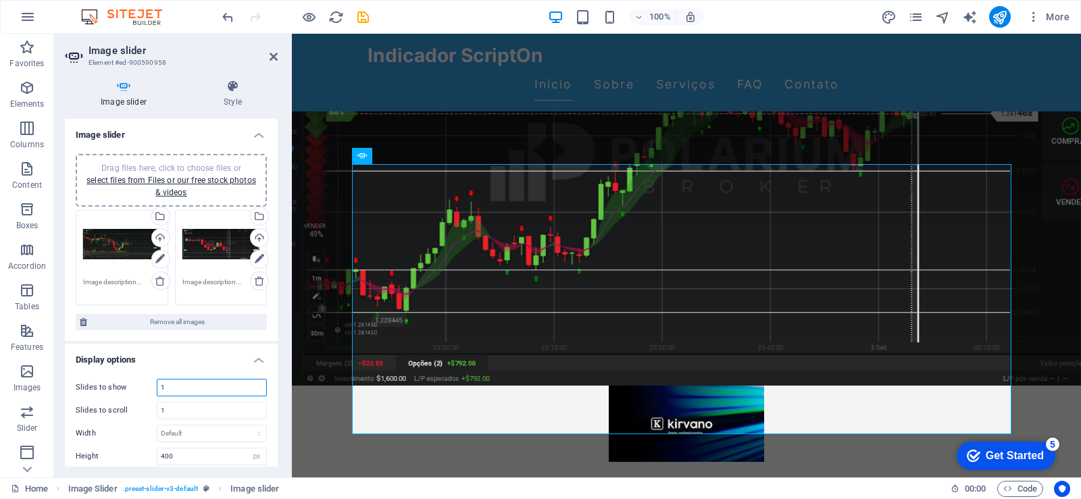
click at [180, 390] on input "1" at bounding box center [211, 388] width 109 height 16
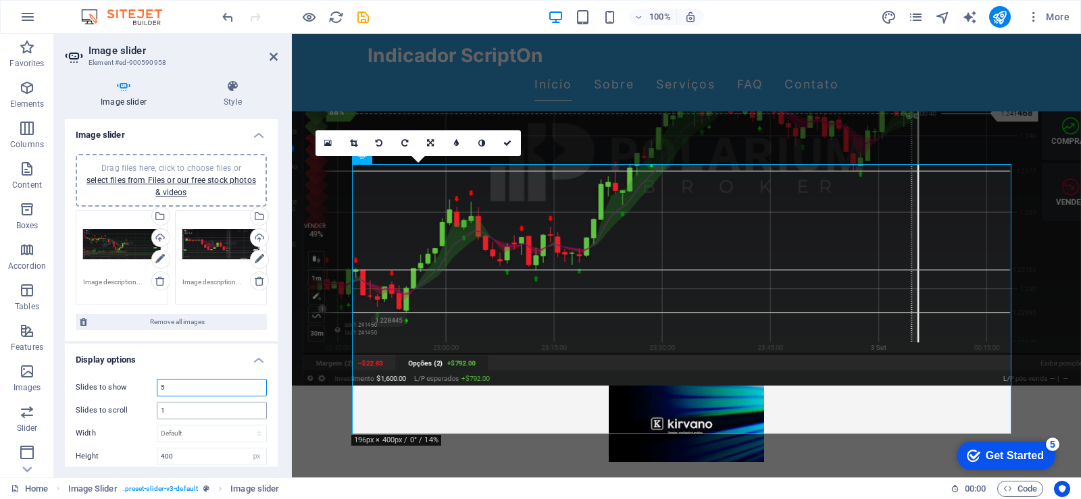
type input "5"
click at [180, 415] on input "1" at bounding box center [211, 411] width 109 height 16
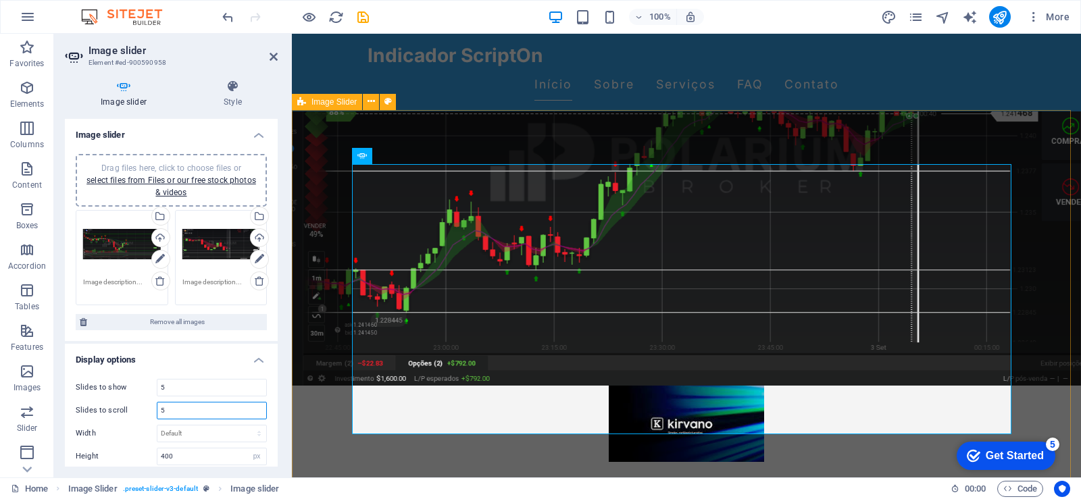
type input "5"
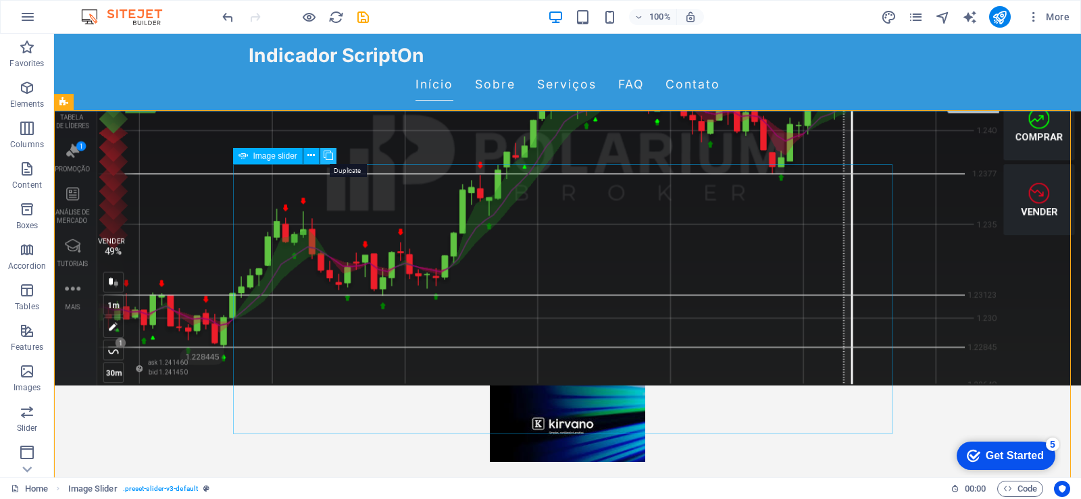
click at [326, 154] on icon at bounding box center [328, 156] width 9 height 14
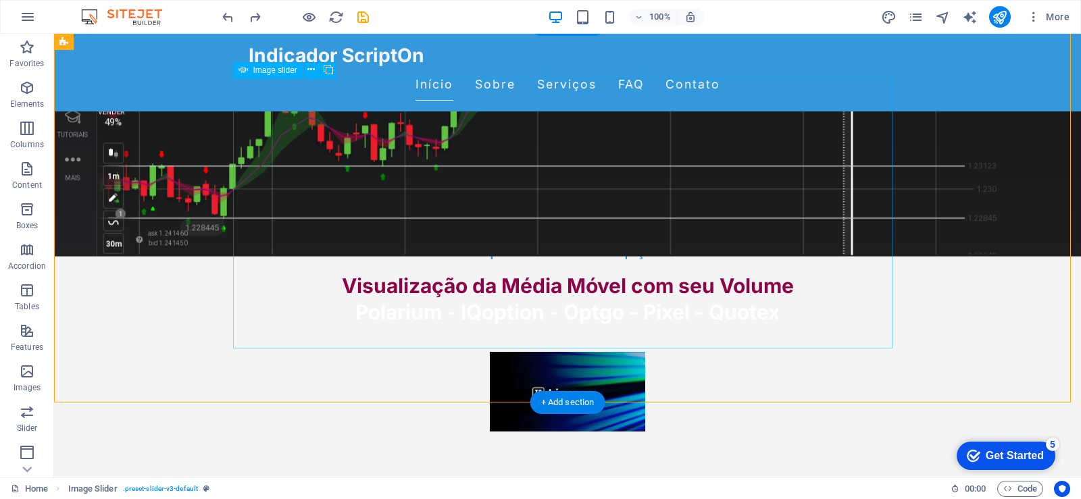
scroll to position [270, 0]
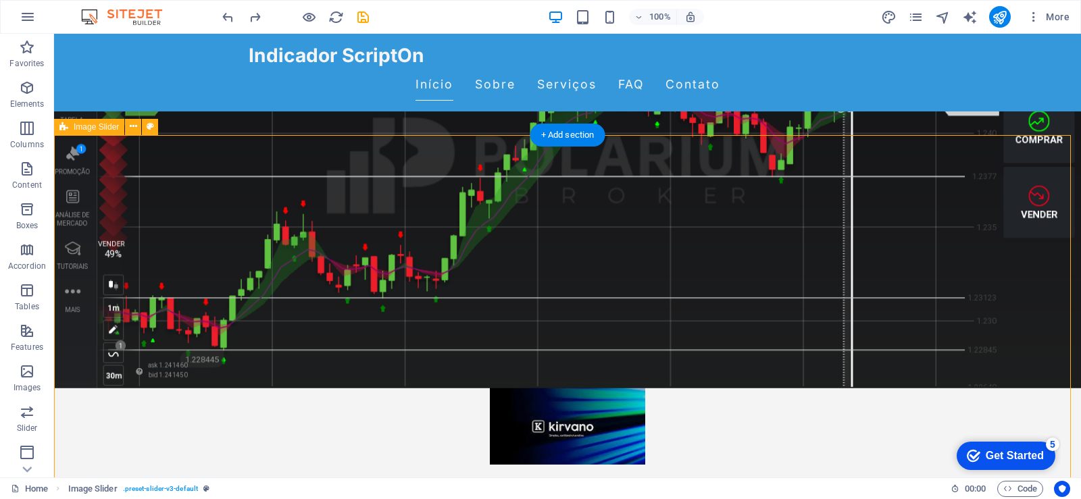
scroll to position [405, 0]
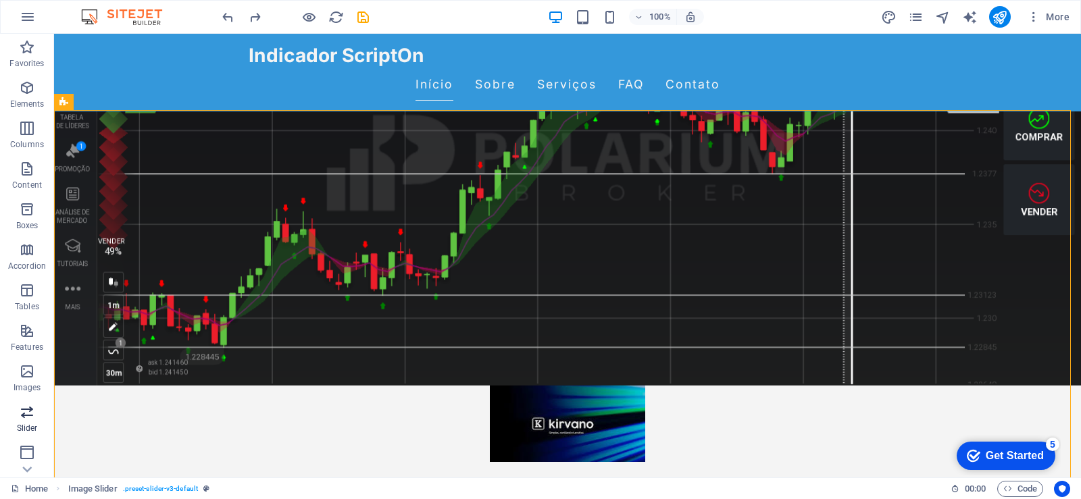
click at [28, 421] on span "Slider" at bounding box center [27, 420] width 54 height 32
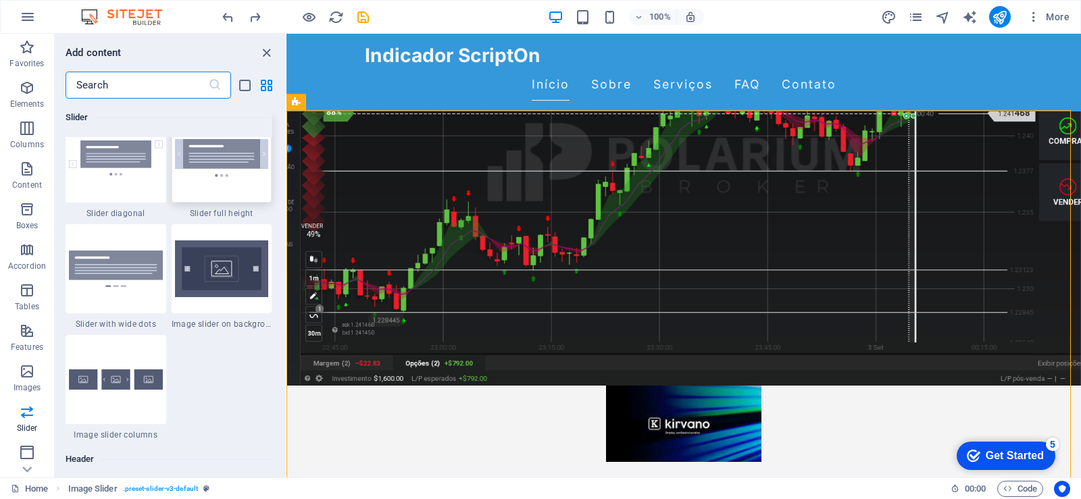
scroll to position [7792, 0]
click at [224, 168] on img at bounding box center [222, 156] width 94 height 37
click at [286, 168] on div "Drag and drop a file to add it H2 Banner Banner Container H2 Image Filterable g…" at bounding box center [683, 256] width 794 height 444
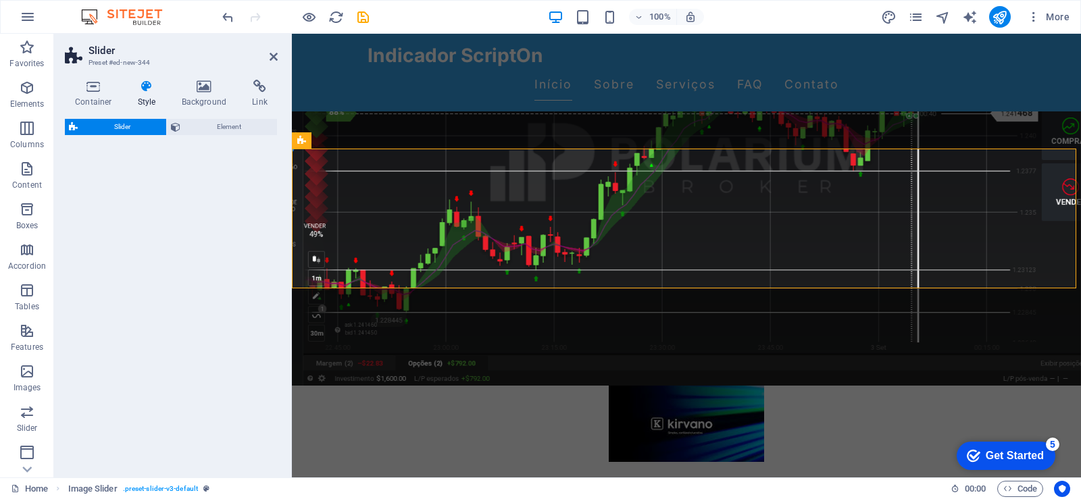
scroll to position [745, 0]
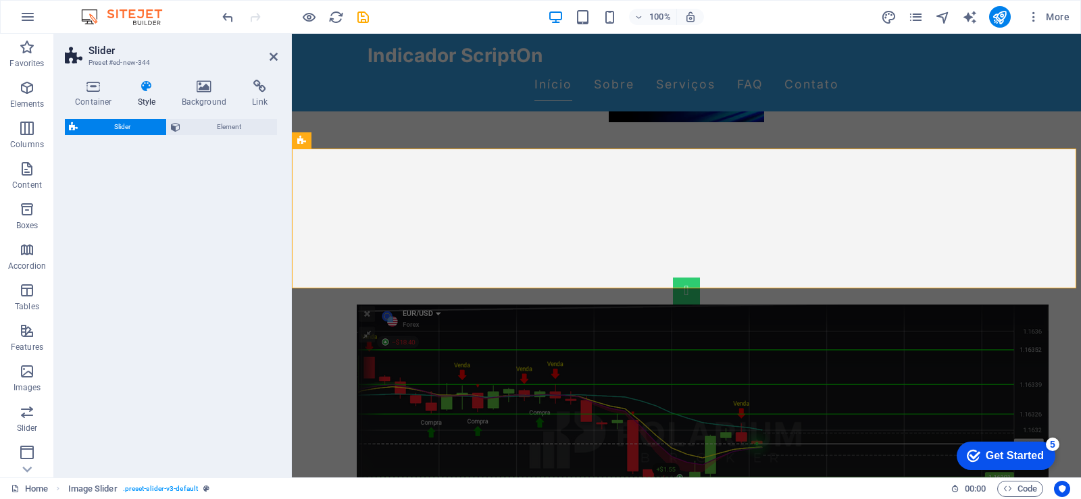
select select "rem"
select select "px"
select select "preset-slider-content-v3-full-height"
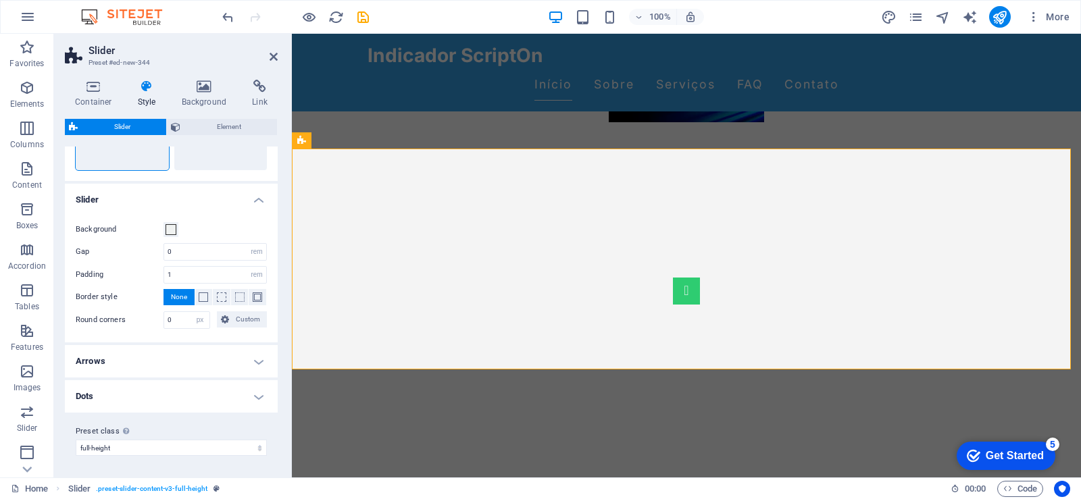
scroll to position [0, 0]
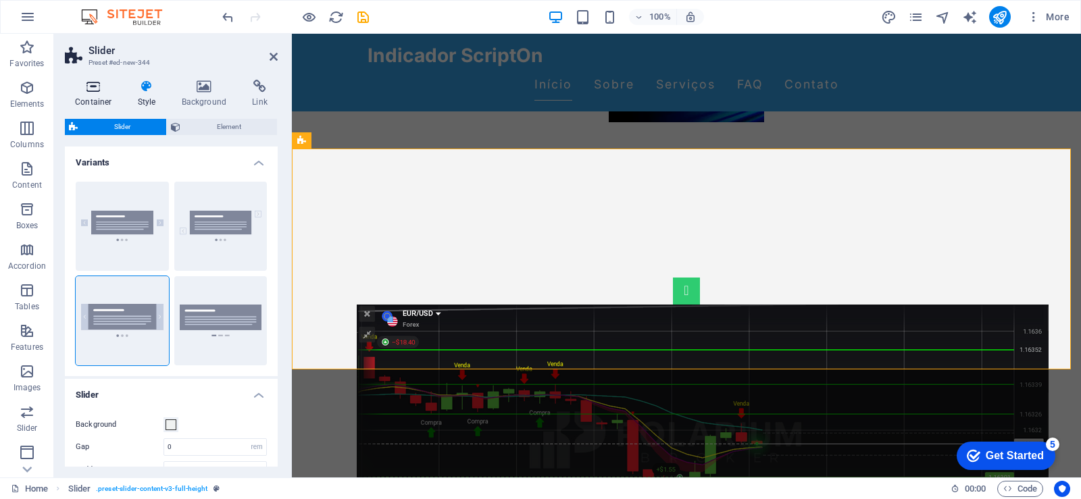
click at [94, 97] on h4 "Container" at bounding box center [96, 94] width 63 height 28
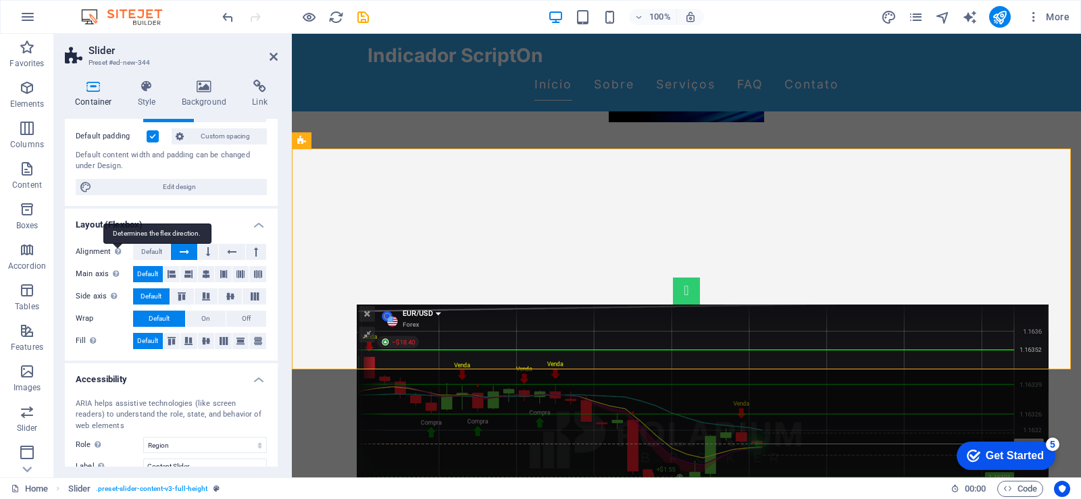
scroll to position [176, 0]
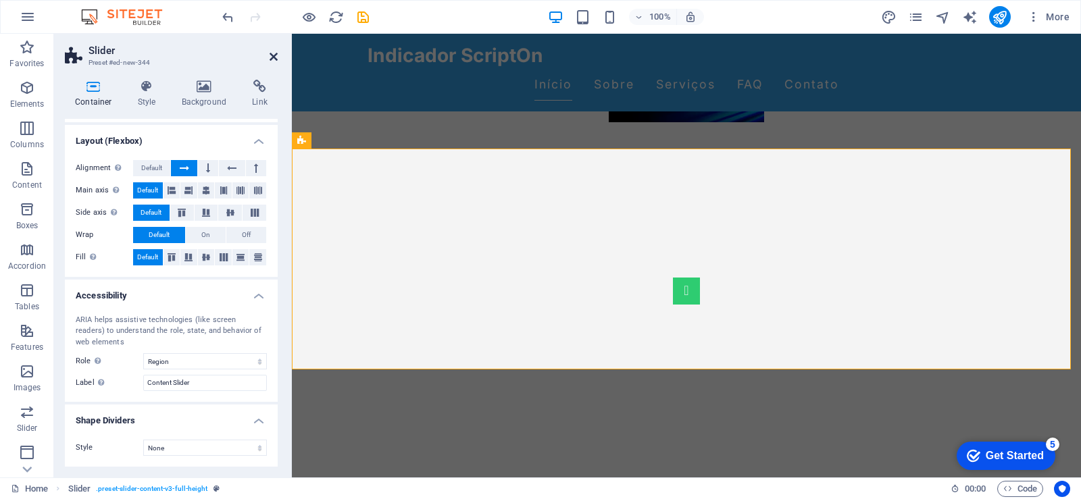
click at [270, 57] on icon at bounding box center [273, 56] width 8 height 11
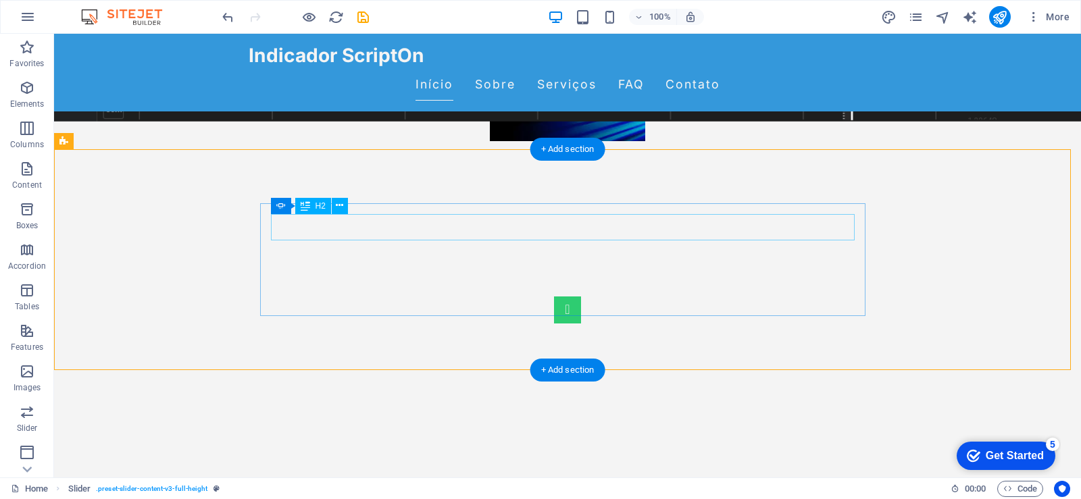
scroll to position [745, 0]
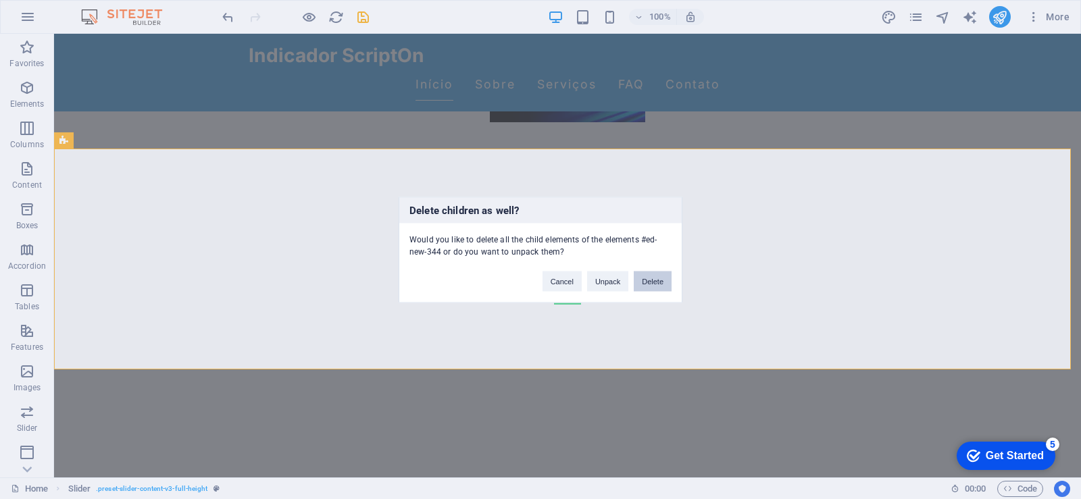
click at [650, 275] on button "Delete" at bounding box center [653, 281] width 38 height 20
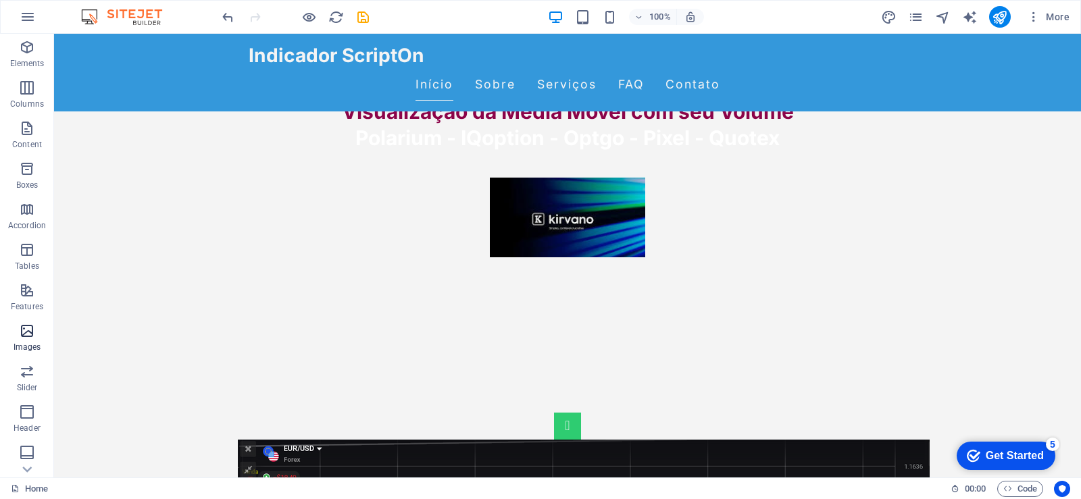
scroll to position [68, 0]
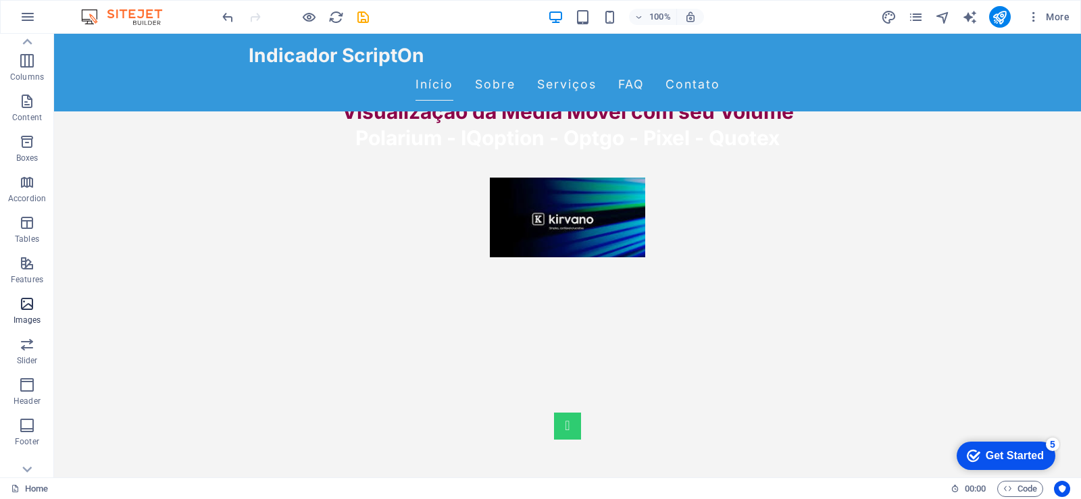
click at [30, 305] on icon "button" at bounding box center [27, 304] width 16 height 16
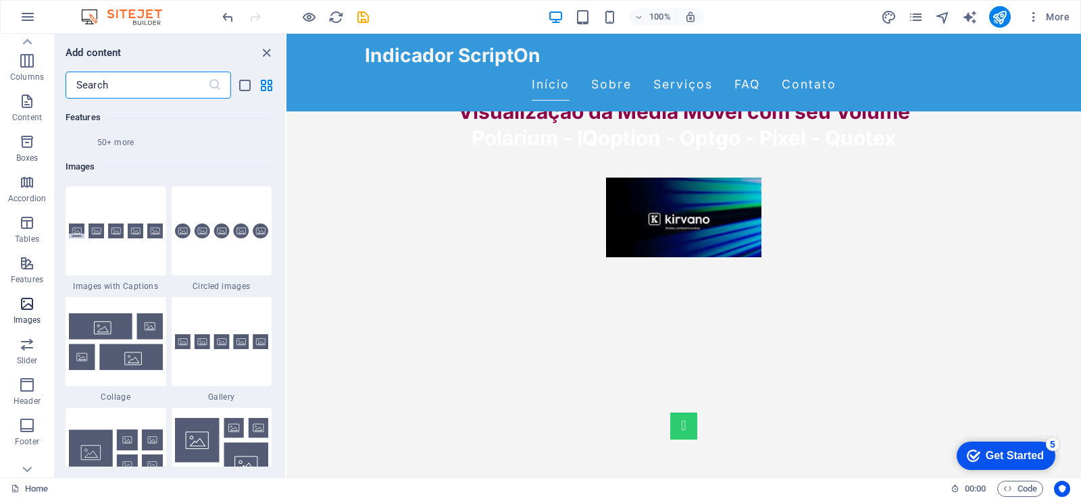
scroll to position [6849, 0]
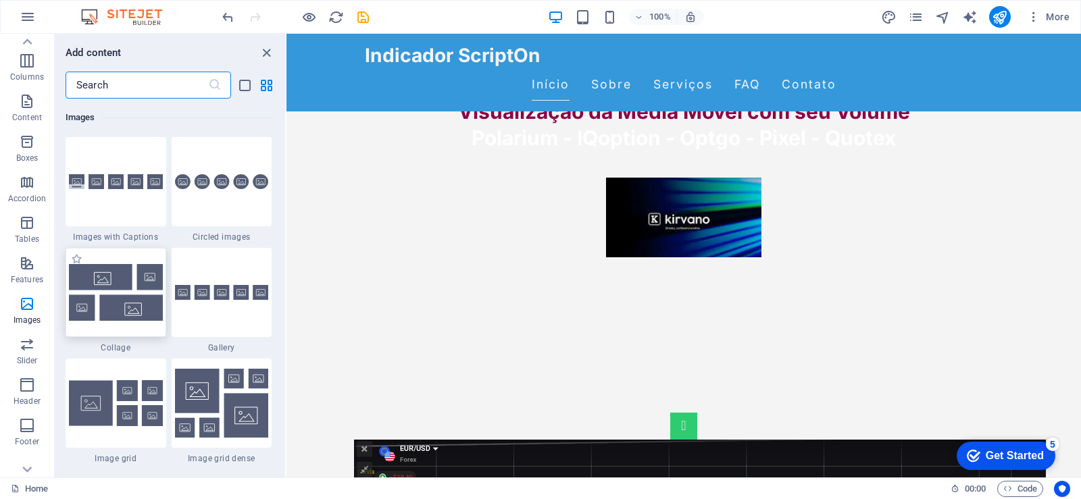
click at [122, 298] on img at bounding box center [116, 292] width 94 height 56
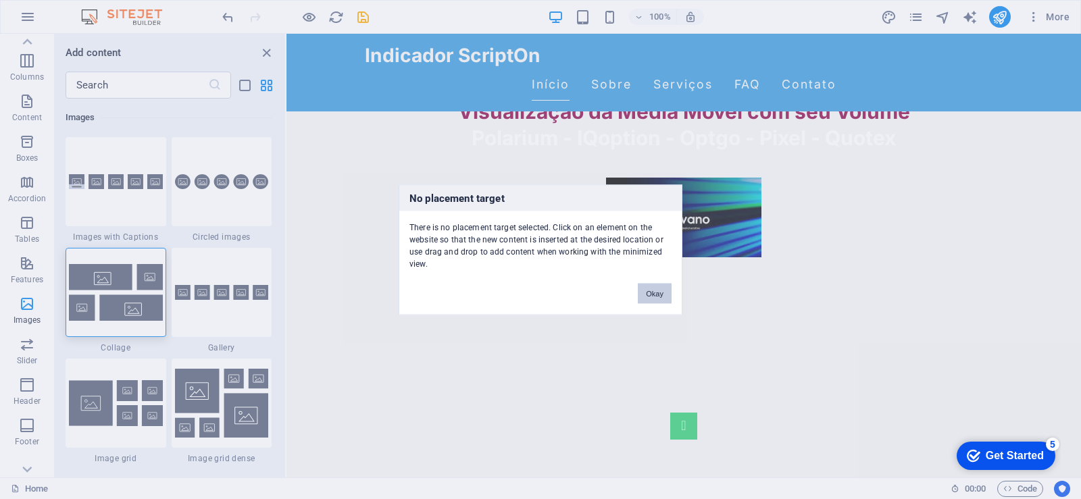
click at [652, 289] on button "Okay" at bounding box center [655, 293] width 34 height 20
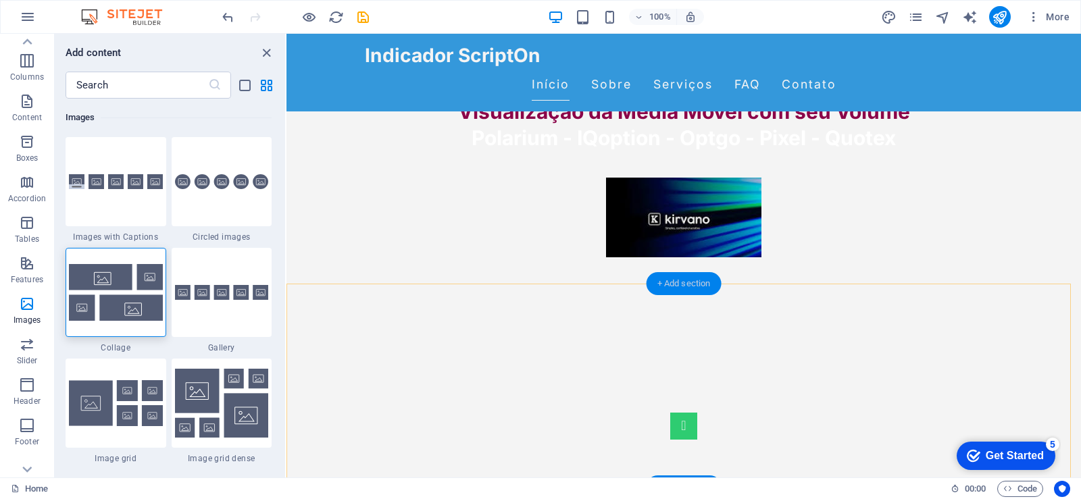
click at [671, 282] on div "+ Add section" at bounding box center [683, 283] width 75 height 23
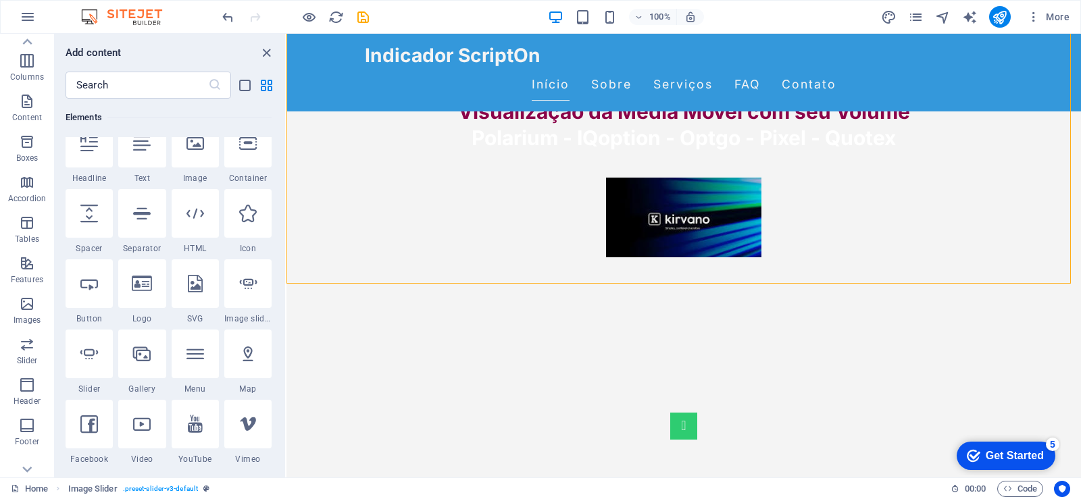
scroll to position [0, 0]
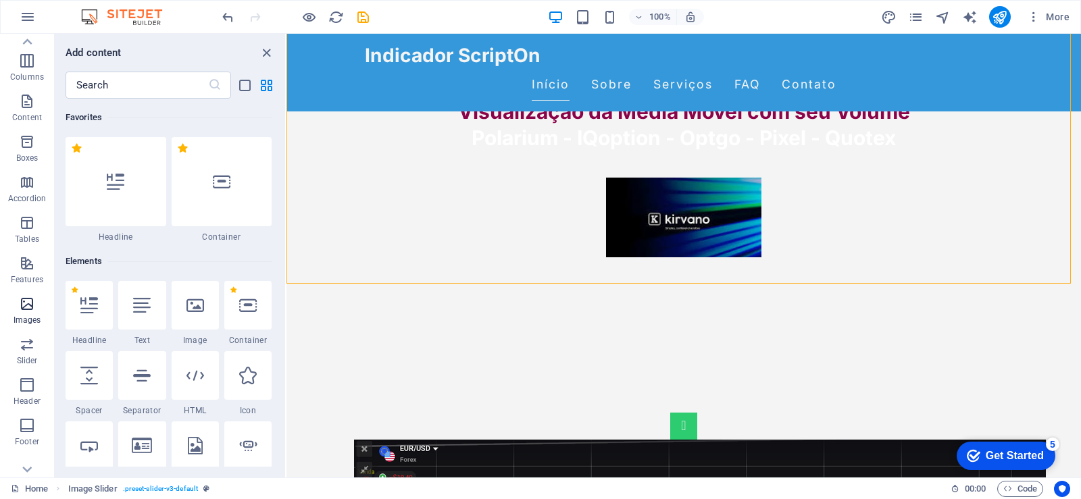
click at [30, 309] on icon "button" at bounding box center [27, 304] width 16 height 16
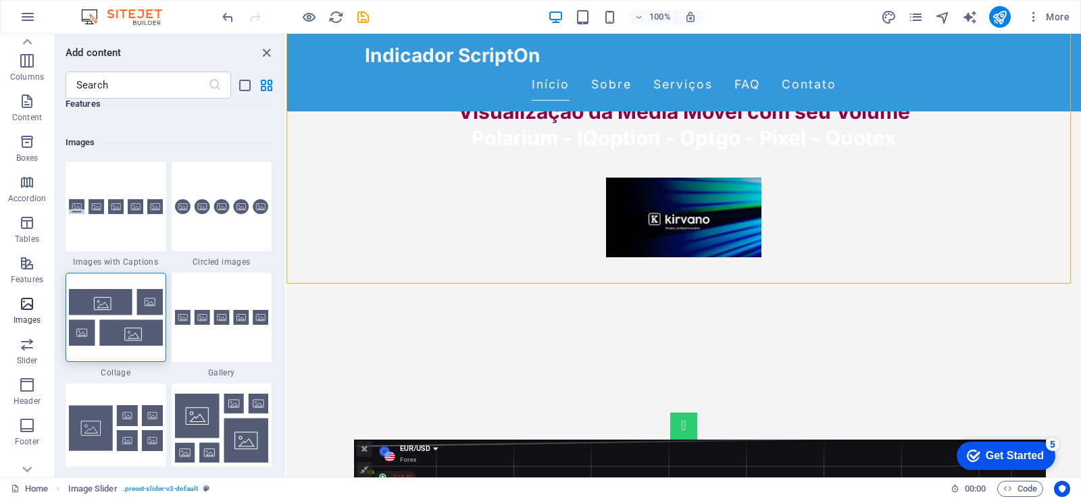
scroll to position [6849, 0]
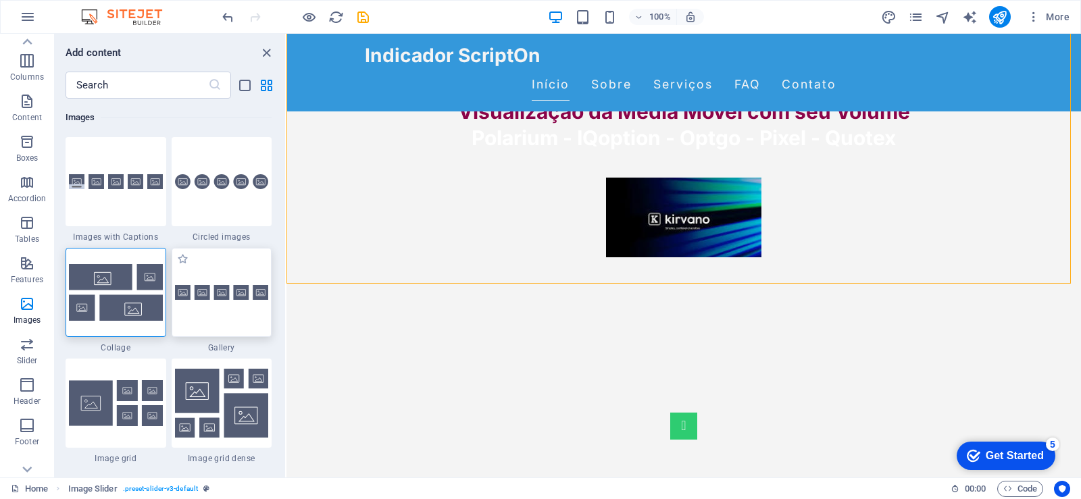
click at [220, 296] on img at bounding box center [222, 293] width 94 height 16
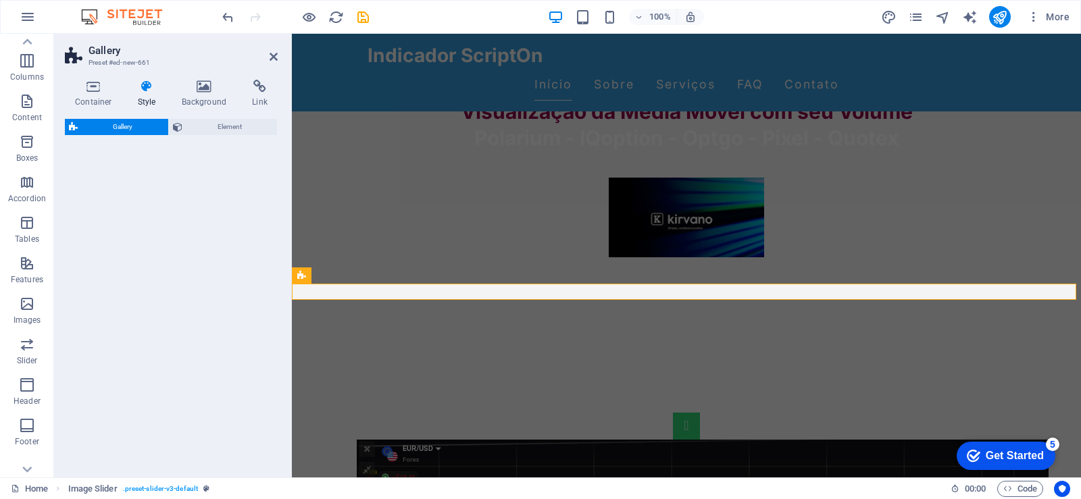
select select "rem"
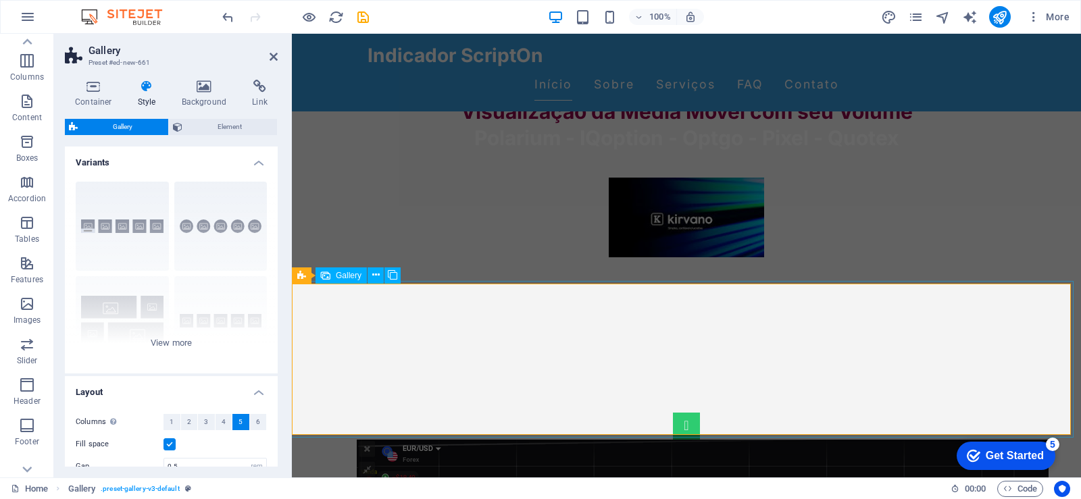
select select "4"
select select "px"
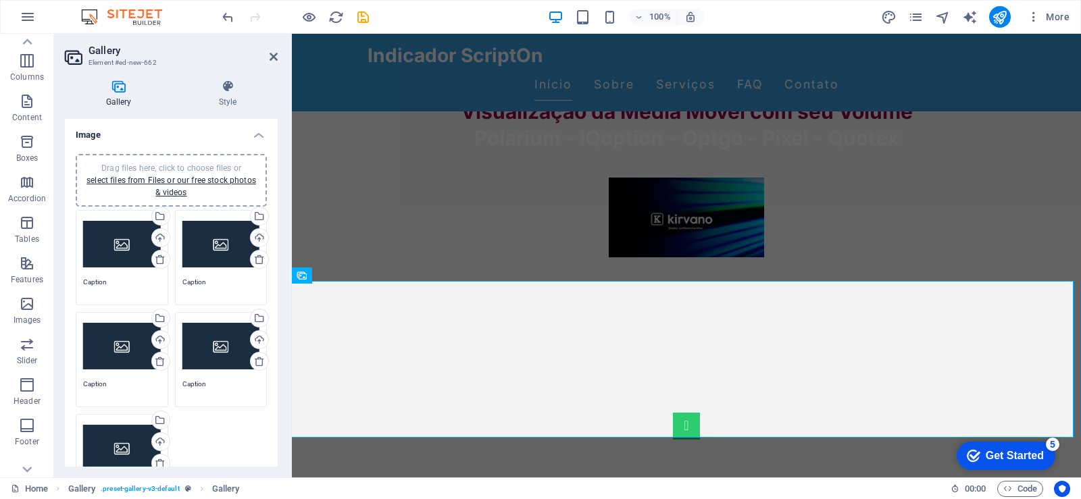
click at [113, 242] on div "Drag files here, click to choose files or select files from Files or our free s…" at bounding box center [122, 244] width 78 height 54
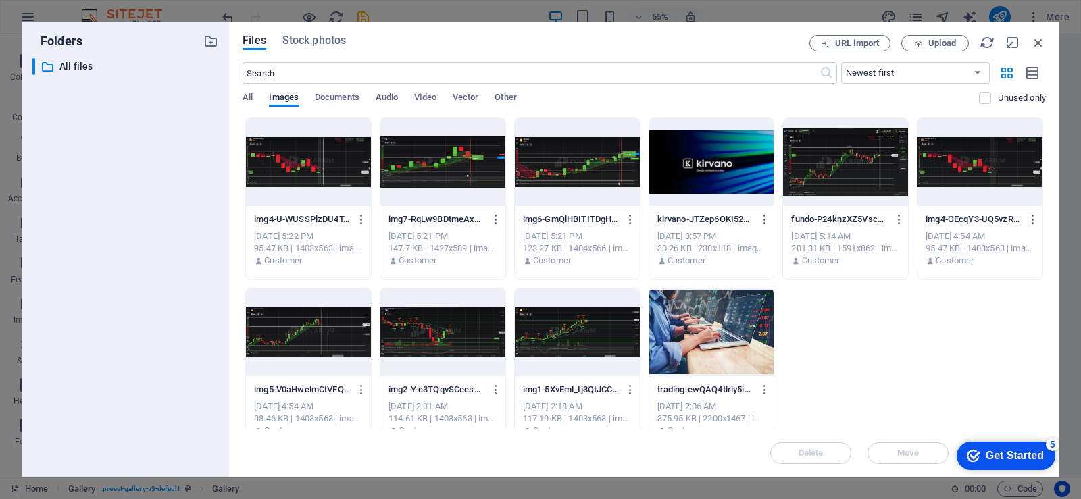
click at [292, 163] on div at bounding box center [308, 162] width 125 height 88
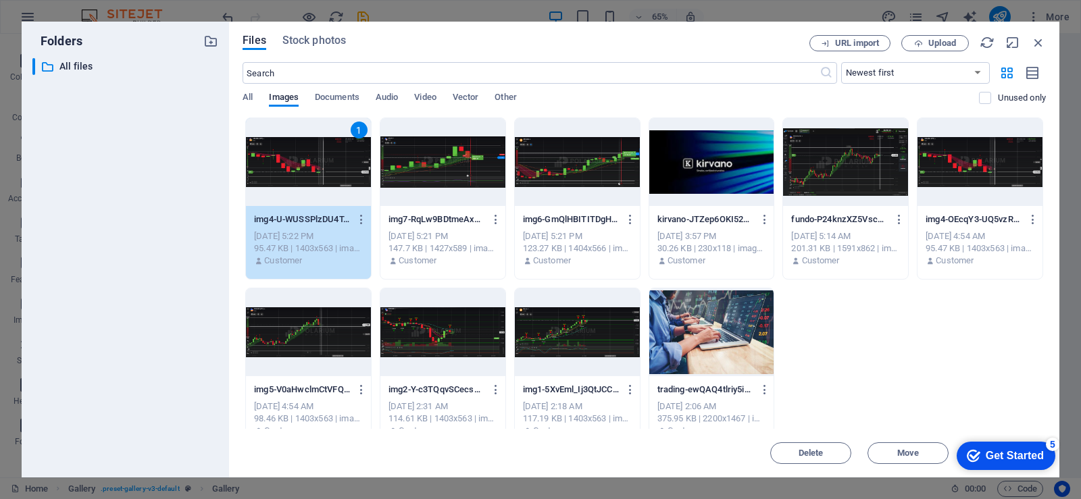
click at [463, 163] on div at bounding box center [442, 162] width 125 height 88
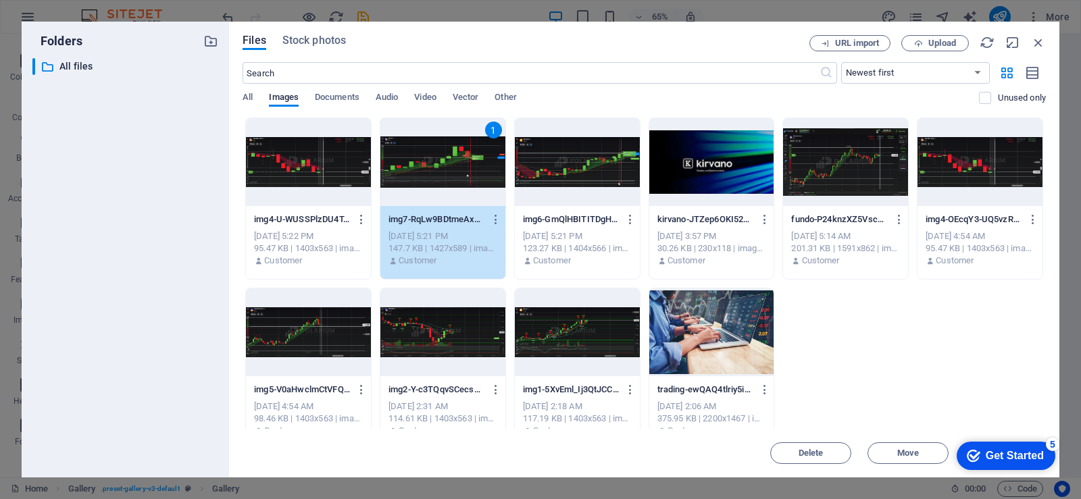
click at [444, 155] on div "1" at bounding box center [442, 162] width 125 height 88
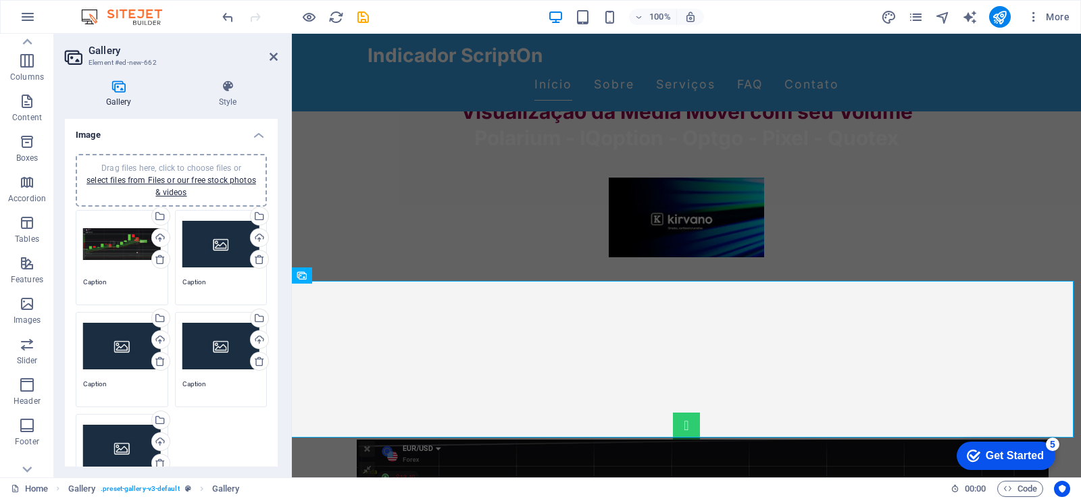
click at [213, 246] on div "Drag files here, click to choose files or select files from Files or our free s…" at bounding box center [221, 244] width 78 height 54
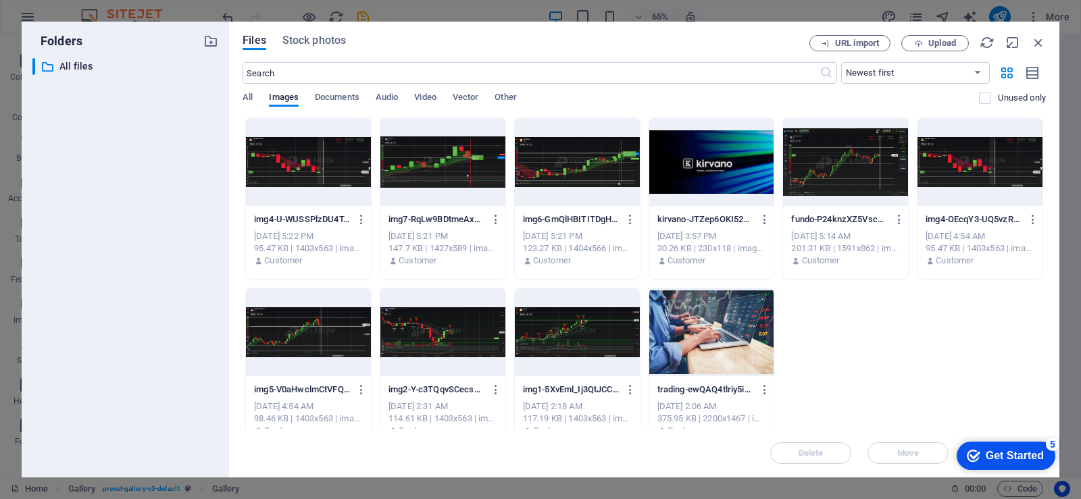
click at [560, 160] on div at bounding box center [577, 162] width 125 height 88
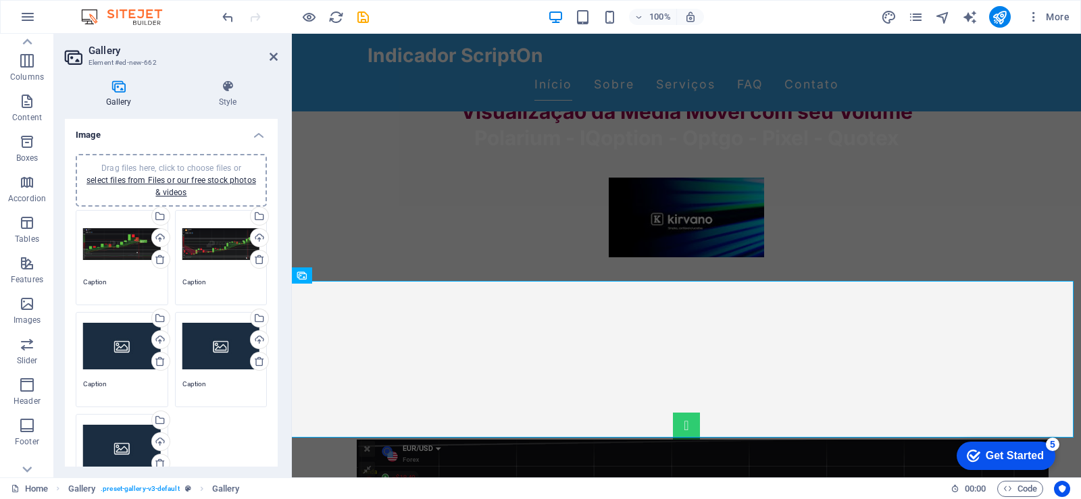
click at [117, 346] on div "Drag files here, click to choose files or select files from Files or our free s…" at bounding box center [122, 346] width 78 height 54
click at [117, 346] on body "[DOMAIN_NAME] Home Favorites Elements Columns Content Boxes Accordion Tables Fe…" at bounding box center [540, 249] width 1081 height 499
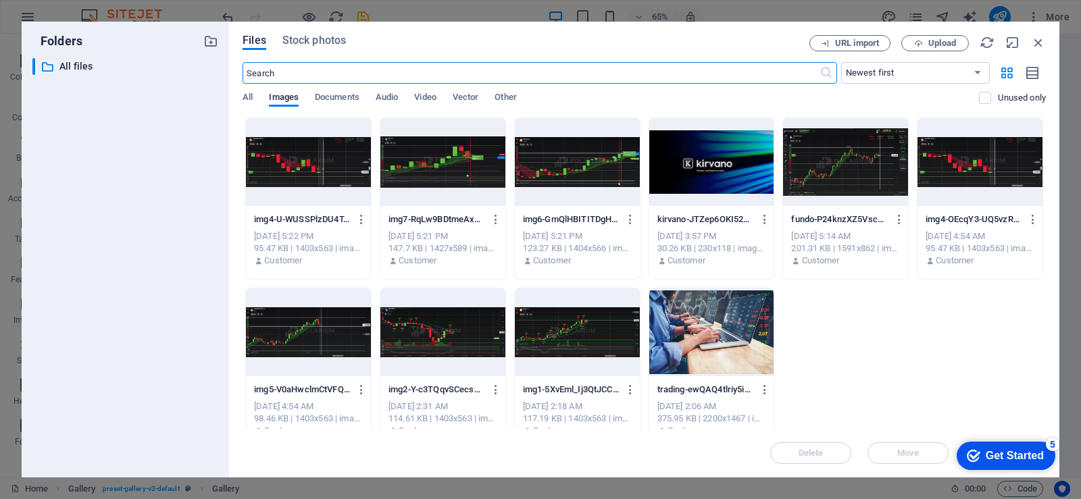
click at [421, 324] on div at bounding box center [442, 332] width 125 height 88
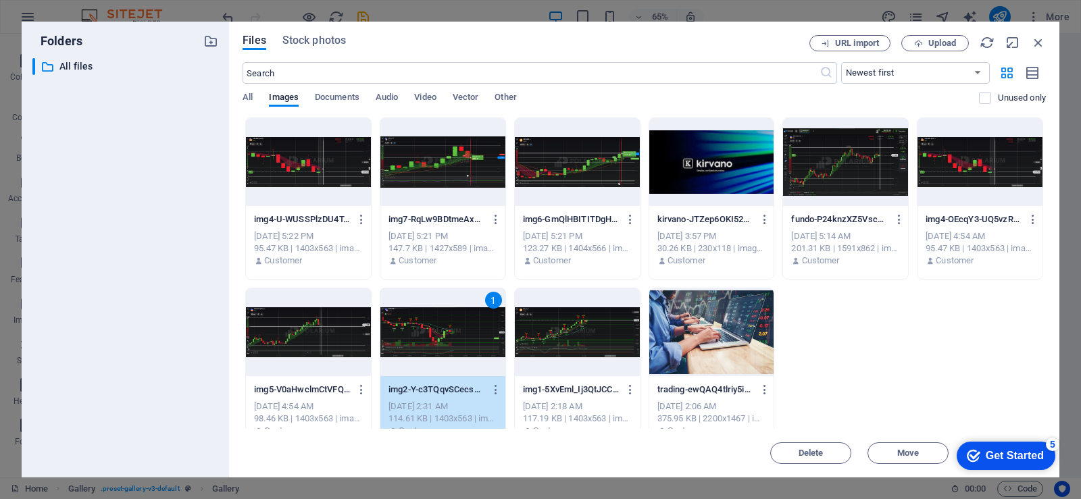
click at [421, 324] on div "1" at bounding box center [442, 332] width 125 height 88
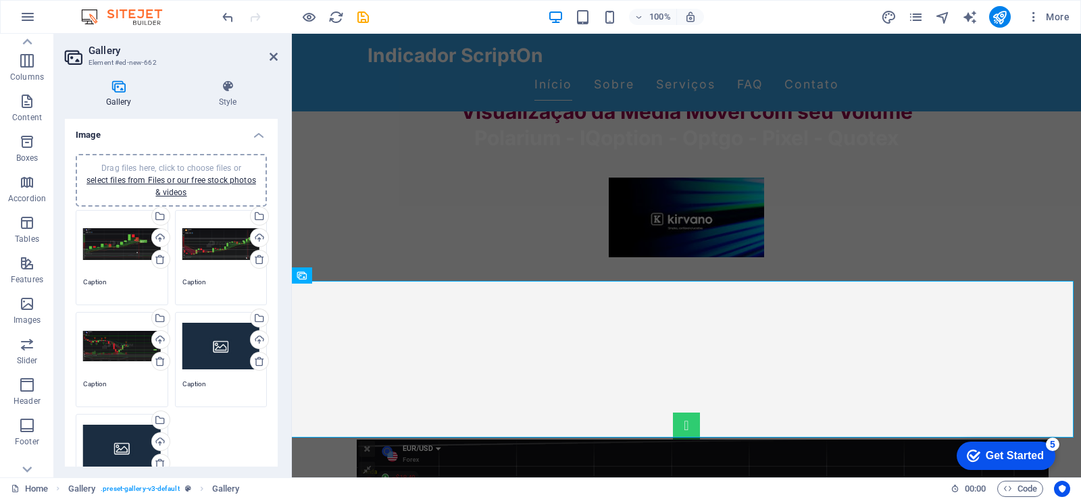
click at [215, 347] on div "Drag files here, click to choose files or select files from Files or our free s…" at bounding box center [221, 346] width 78 height 54
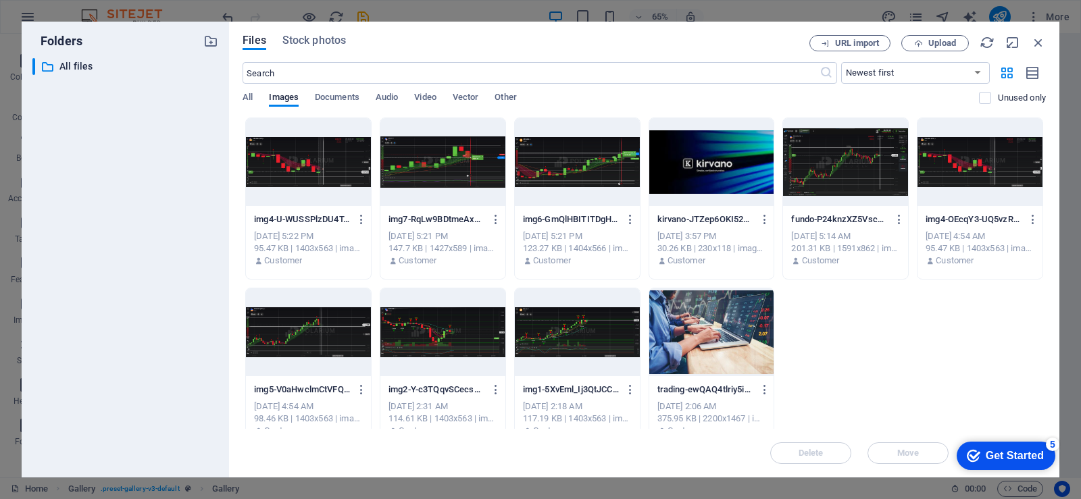
click at [582, 336] on div at bounding box center [577, 332] width 125 height 88
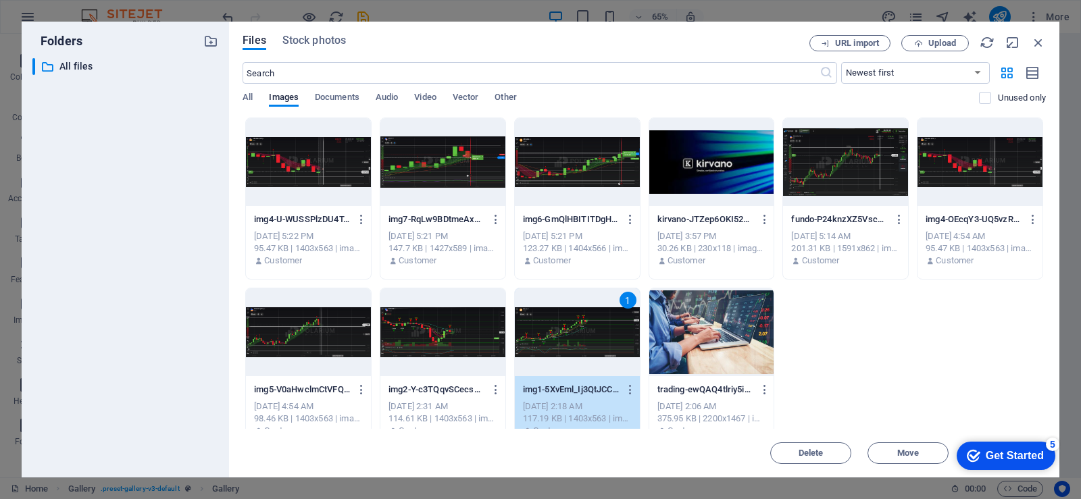
click at [582, 336] on div "1" at bounding box center [577, 332] width 125 height 88
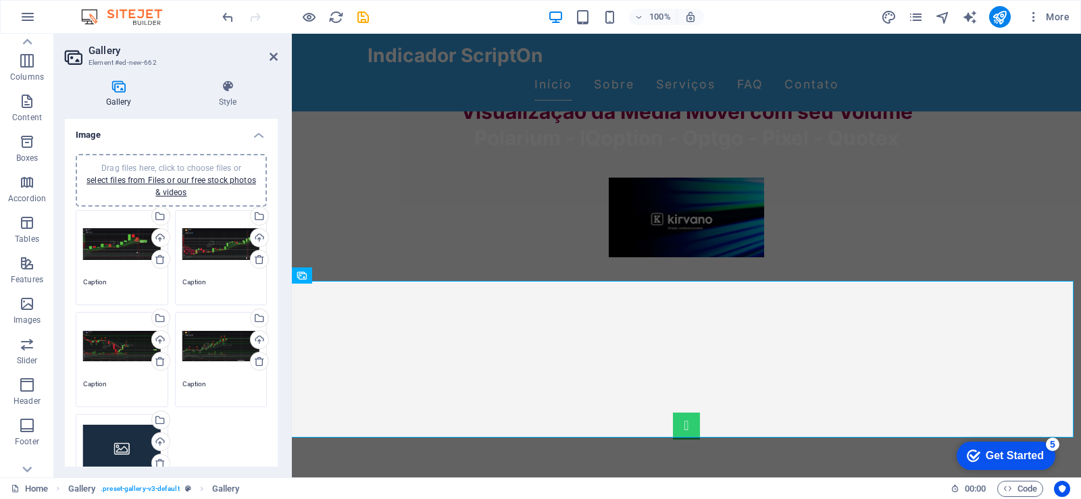
click at [122, 450] on div "Drag files here, click to choose files or select files from Files or our free s…" at bounding box center [122, 448] width 78 height 54
click at [122, 450] on body "[DOMAIN_NAME] Home Favorites Elements Columns Content Boxes Accordion Tables Fe…" at bounding box center [540, 249] width 1081 height 499
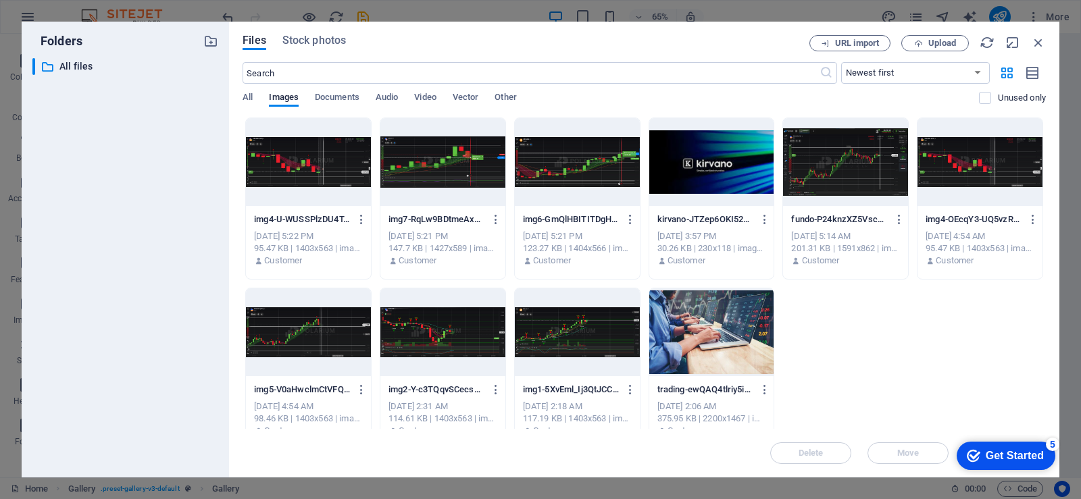
click at [958, 166] on div at bounding box center [979, 162] width 125 height 88
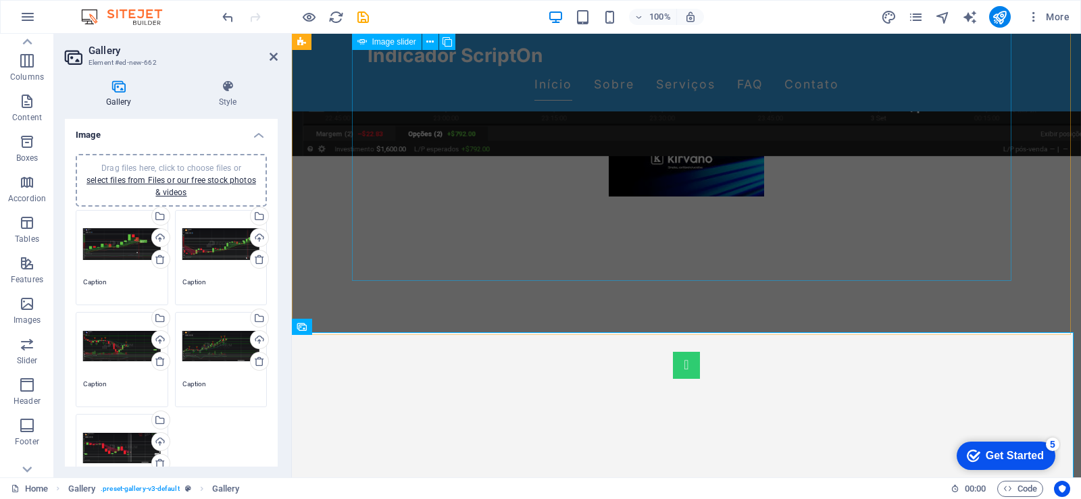
scroll to position [677, 0]
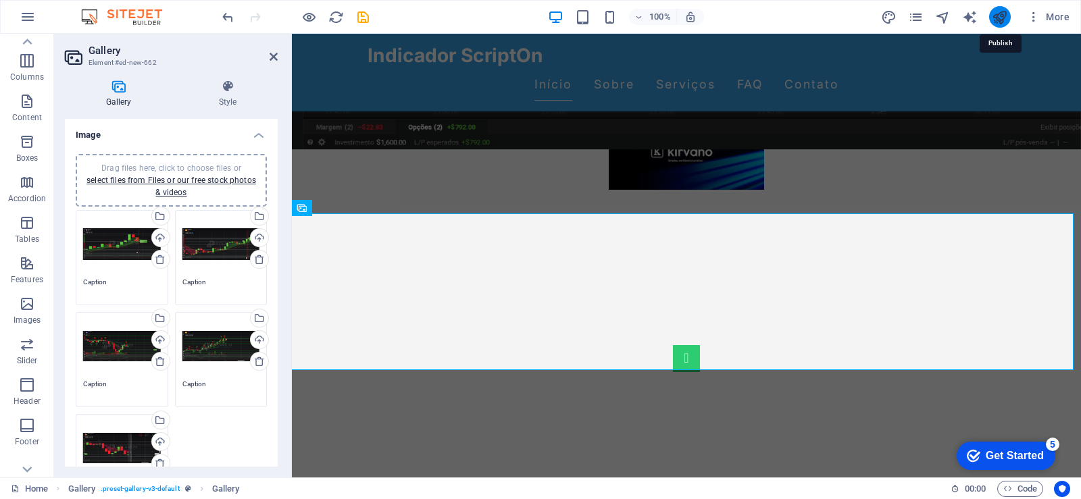
click at [998, 21] on icon "publish" at bounding box center [1000, 17] width 16 height 16
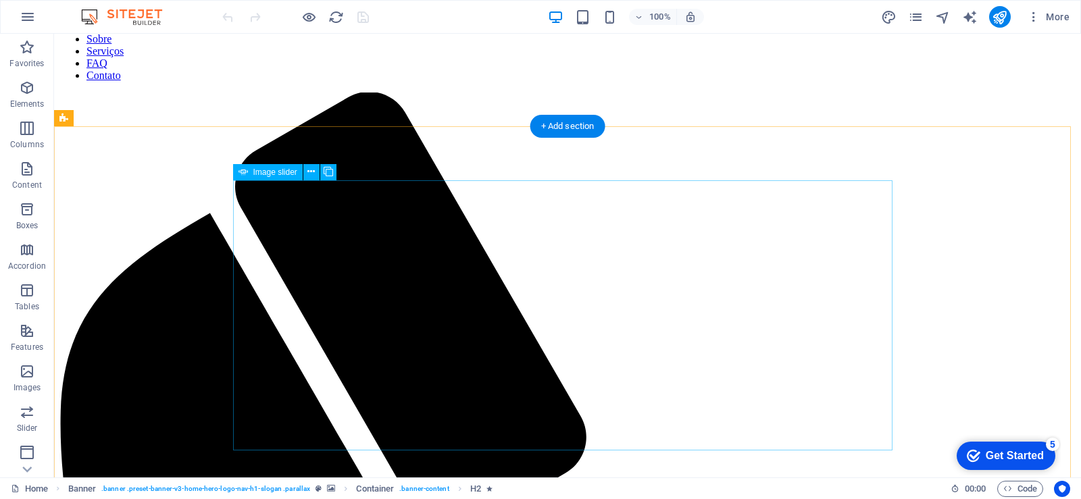
scroll to position [540, 0]
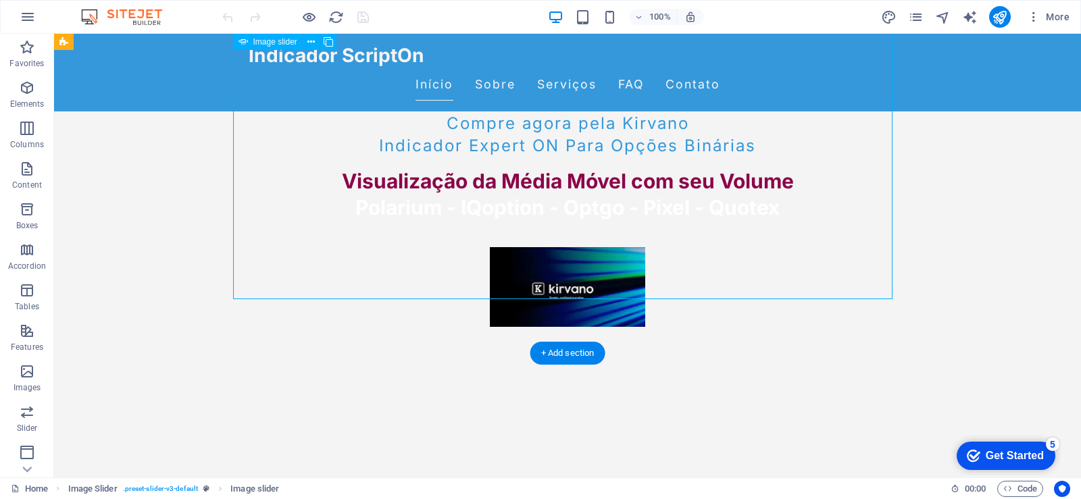
select select "px"
select select "fade"
select select "ms"
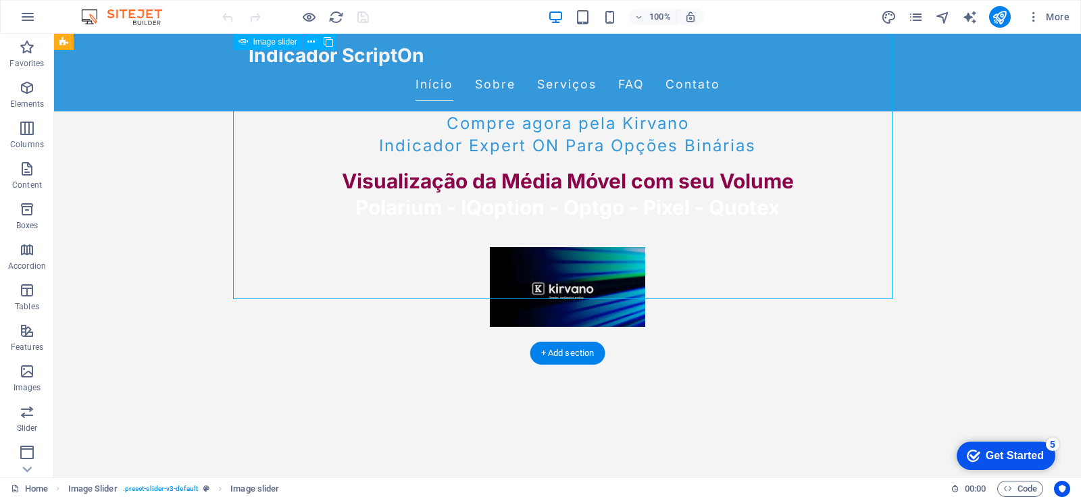
select select "s"
select select "progressive"
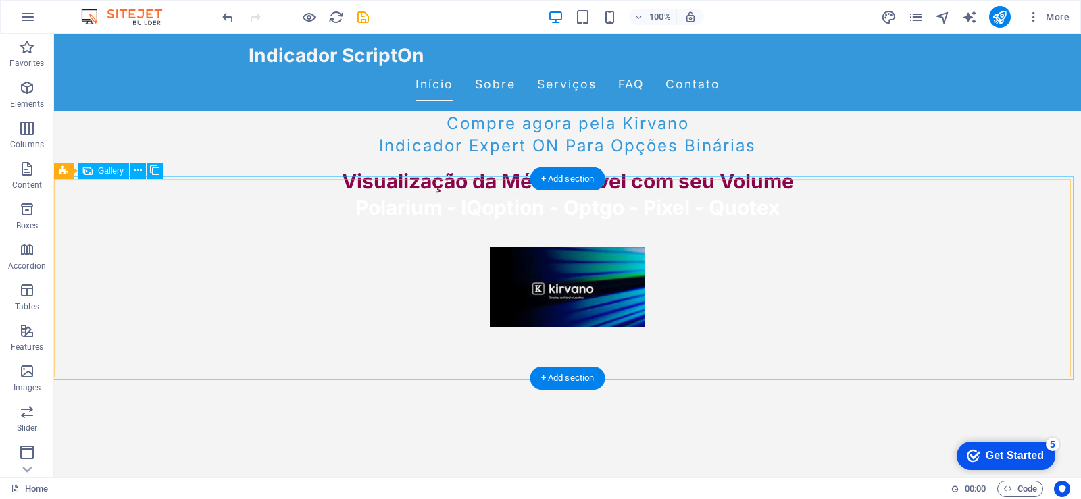
scroll to position [405, 0]
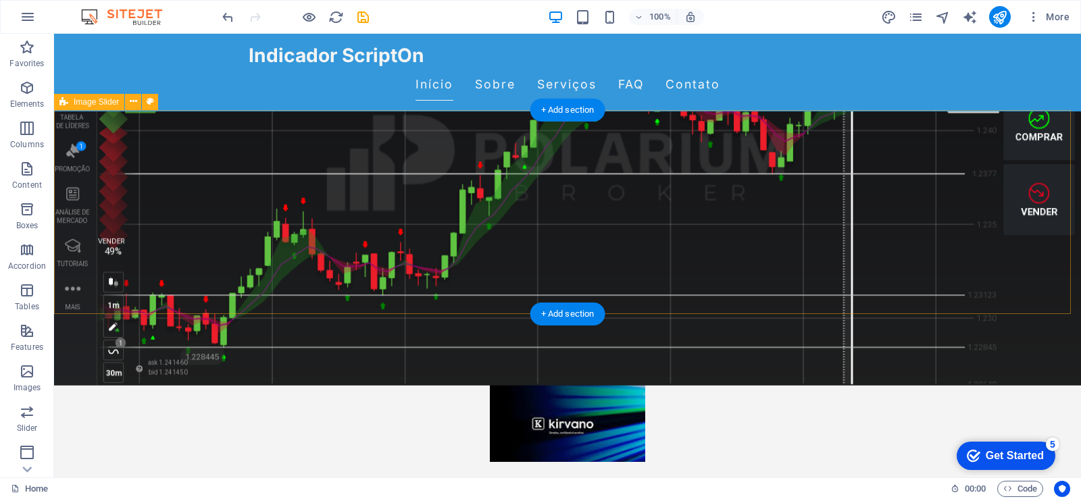
select select "region"
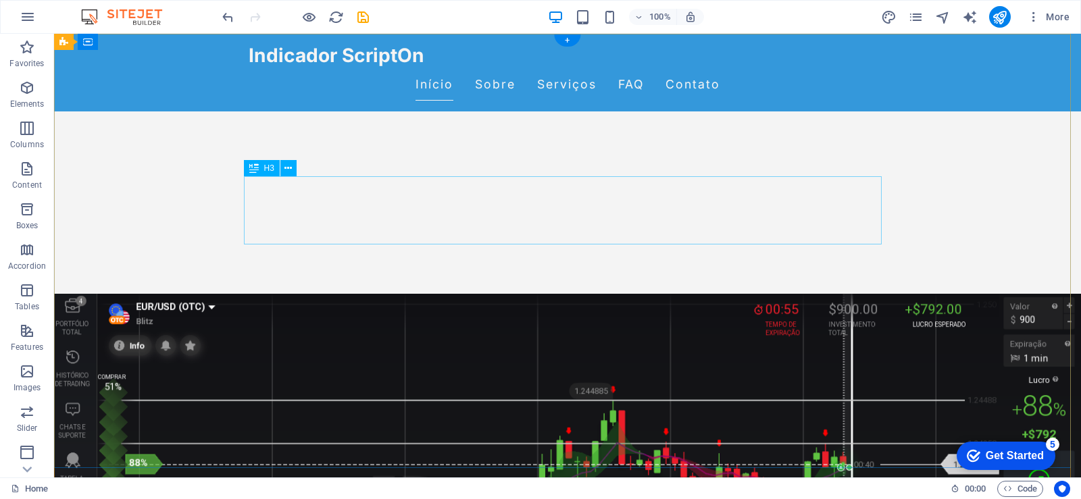
scroll to position [0, 0]
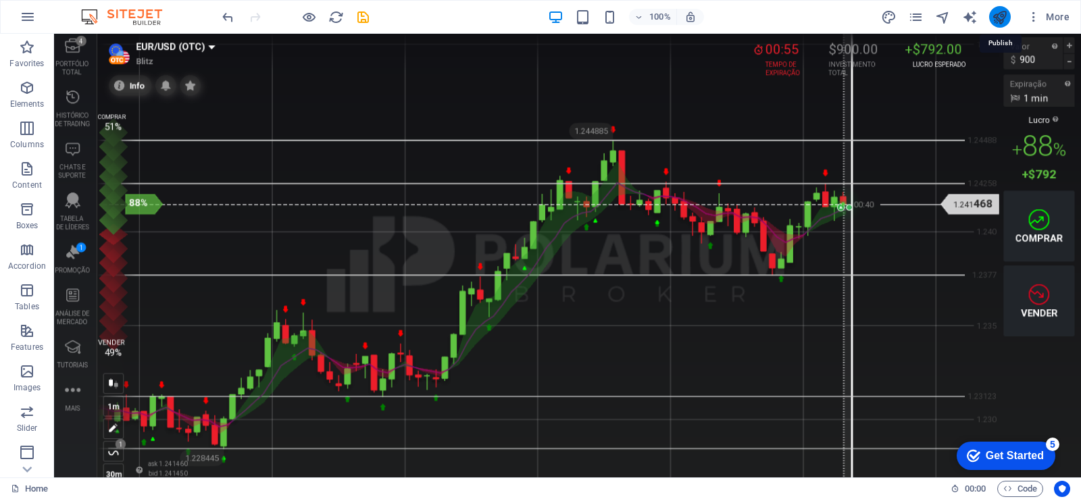
click at [1001, 15] on icon "publish" at bounding box center [1000, 17] width 16 height 16
